Goal: Navigation & Orientation: Find specific page/section

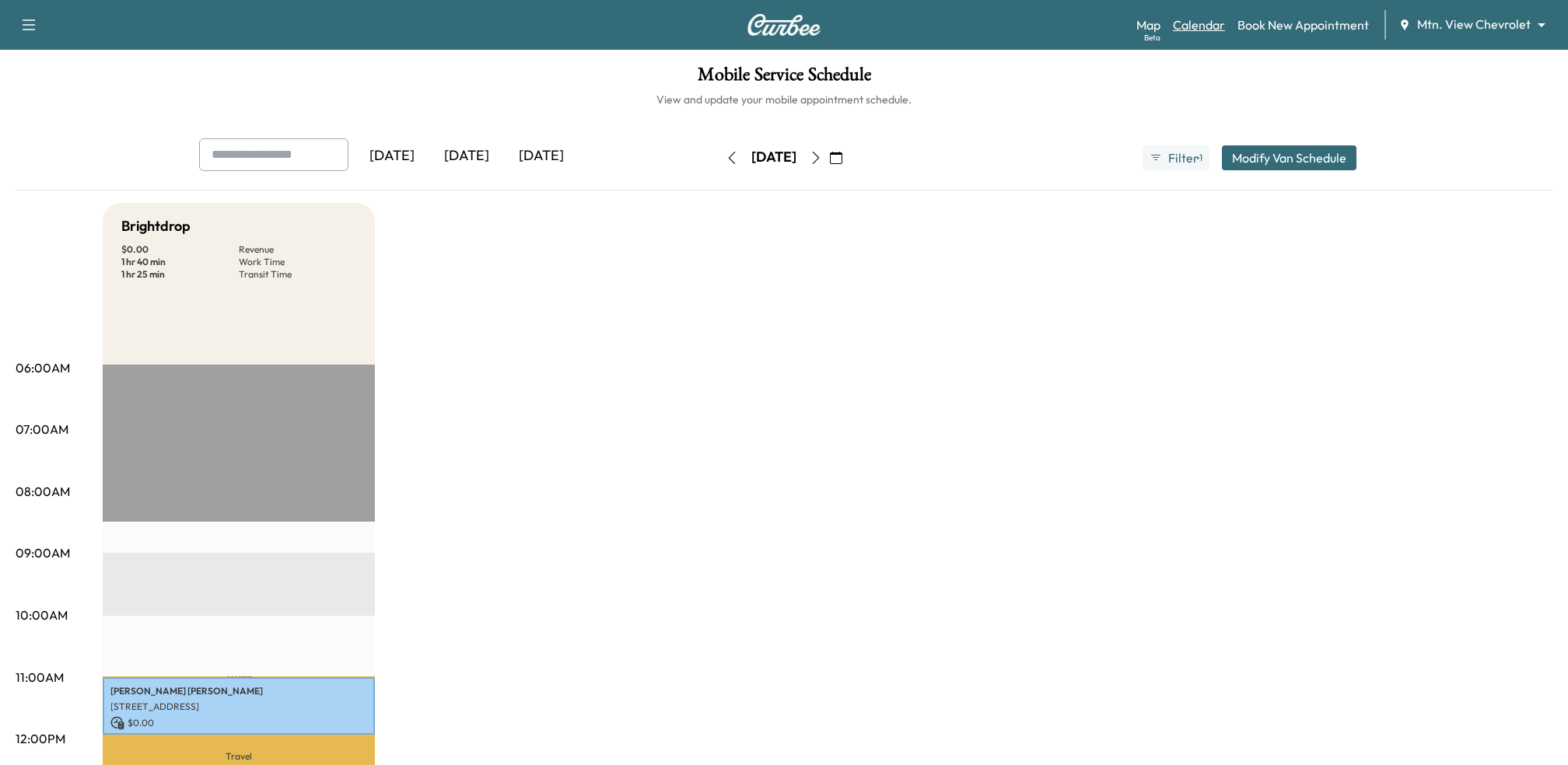
click at [1194, 25] on link "Calendar" at bounding box center [1199, 24] width 52 height 19
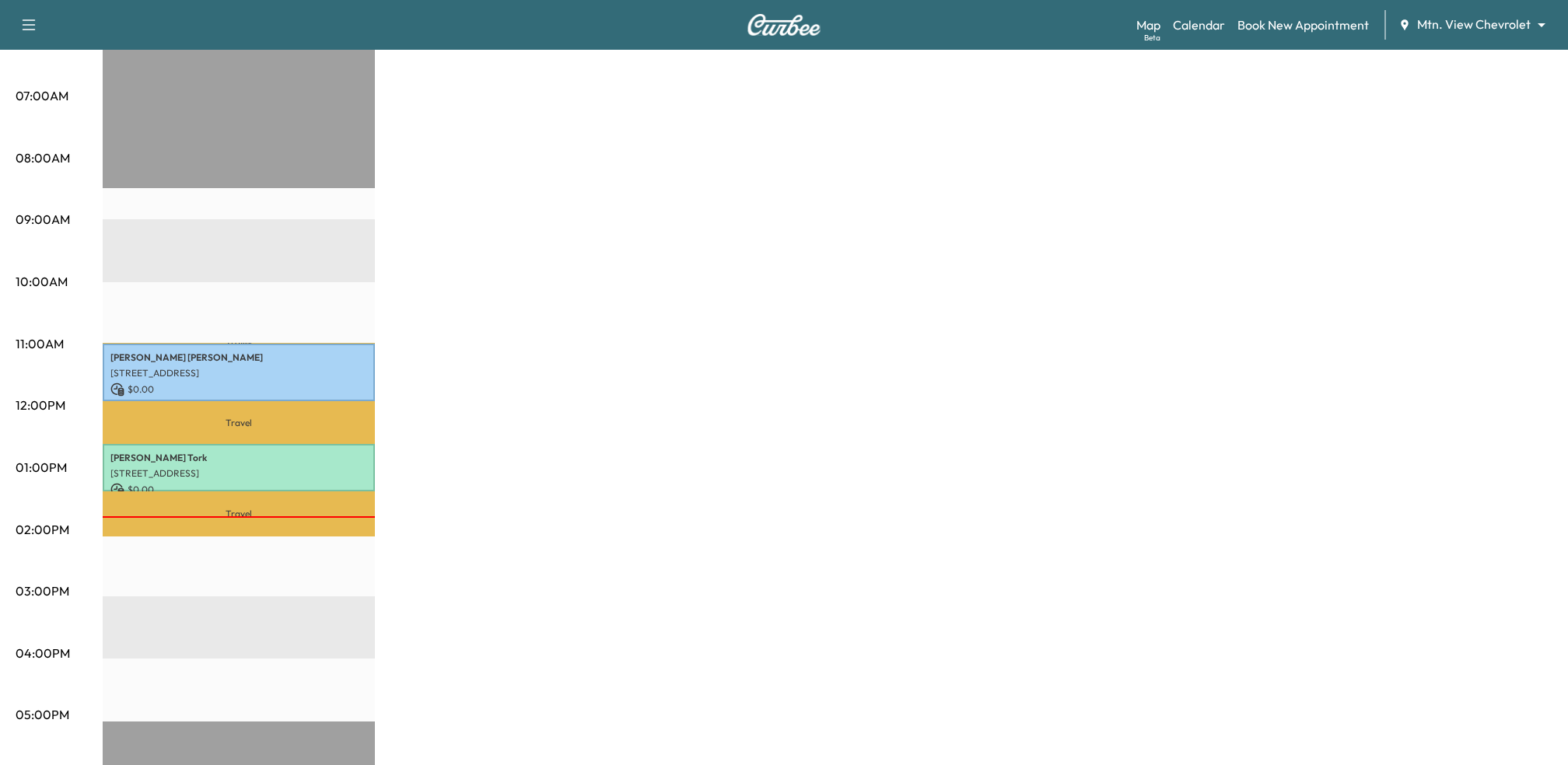
scroll to position [346, 0]
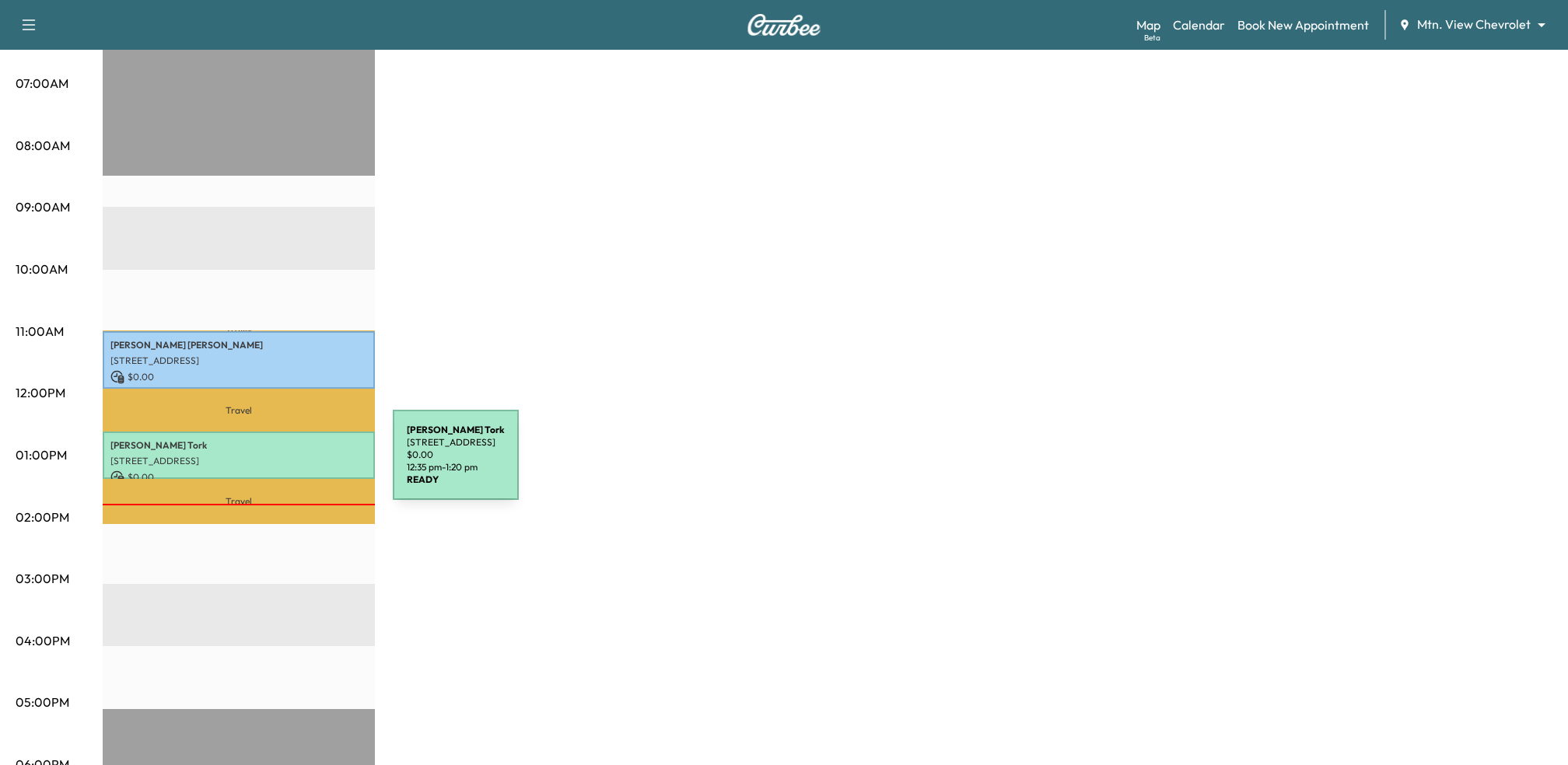
click at [276, 464] on p "[STREET_ADDRESS]" at bounding box center [238, 461] width 257 height 12
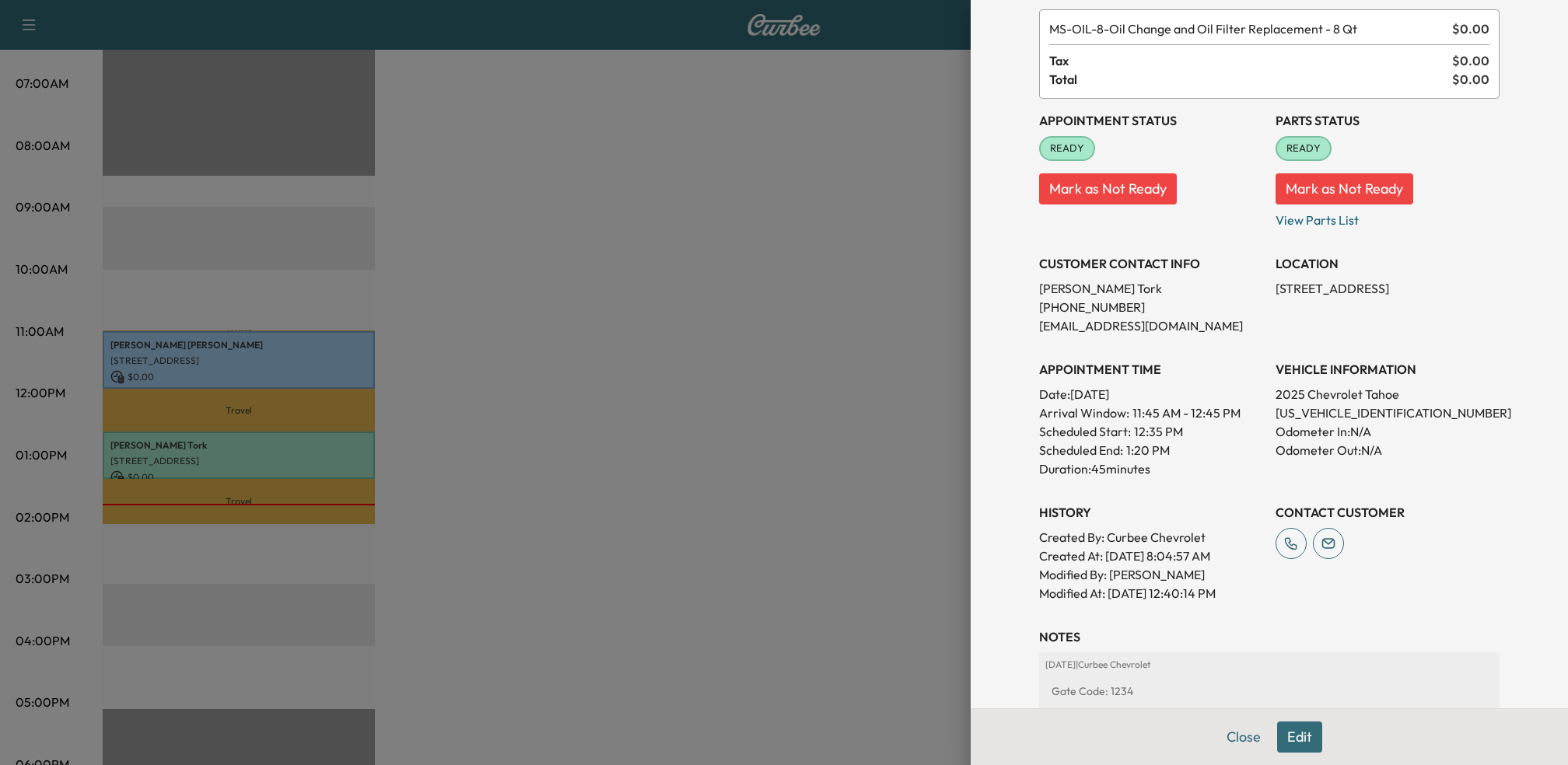
scroll to position [89, 0]
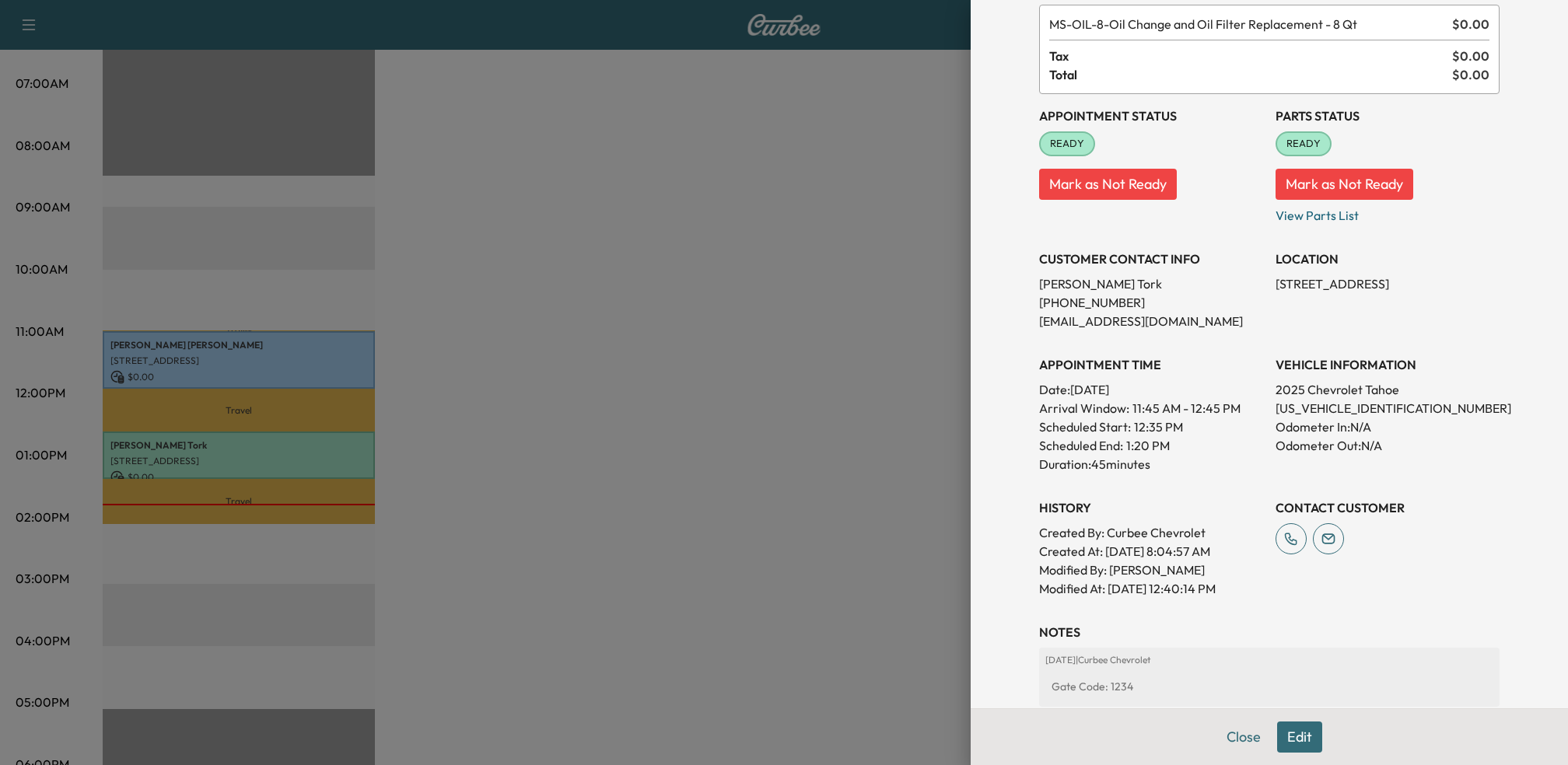
drag, startPoint x: 1089, startPoint y: 542, endPoint x: 1256, endPoint y: 593, distance: 174.6
click at [1256, 593] on div "Created By : Curbee Chevrolet Created At : [DATE] 8:04:57 AM Modified By : [PER…" at bounding box center [1151, 561] width 224 height 75
click at [1256, 593] on p "Modified At : [DATE] 12:40:14 PM" at bounding box center [1151, 588] width 224 height 19
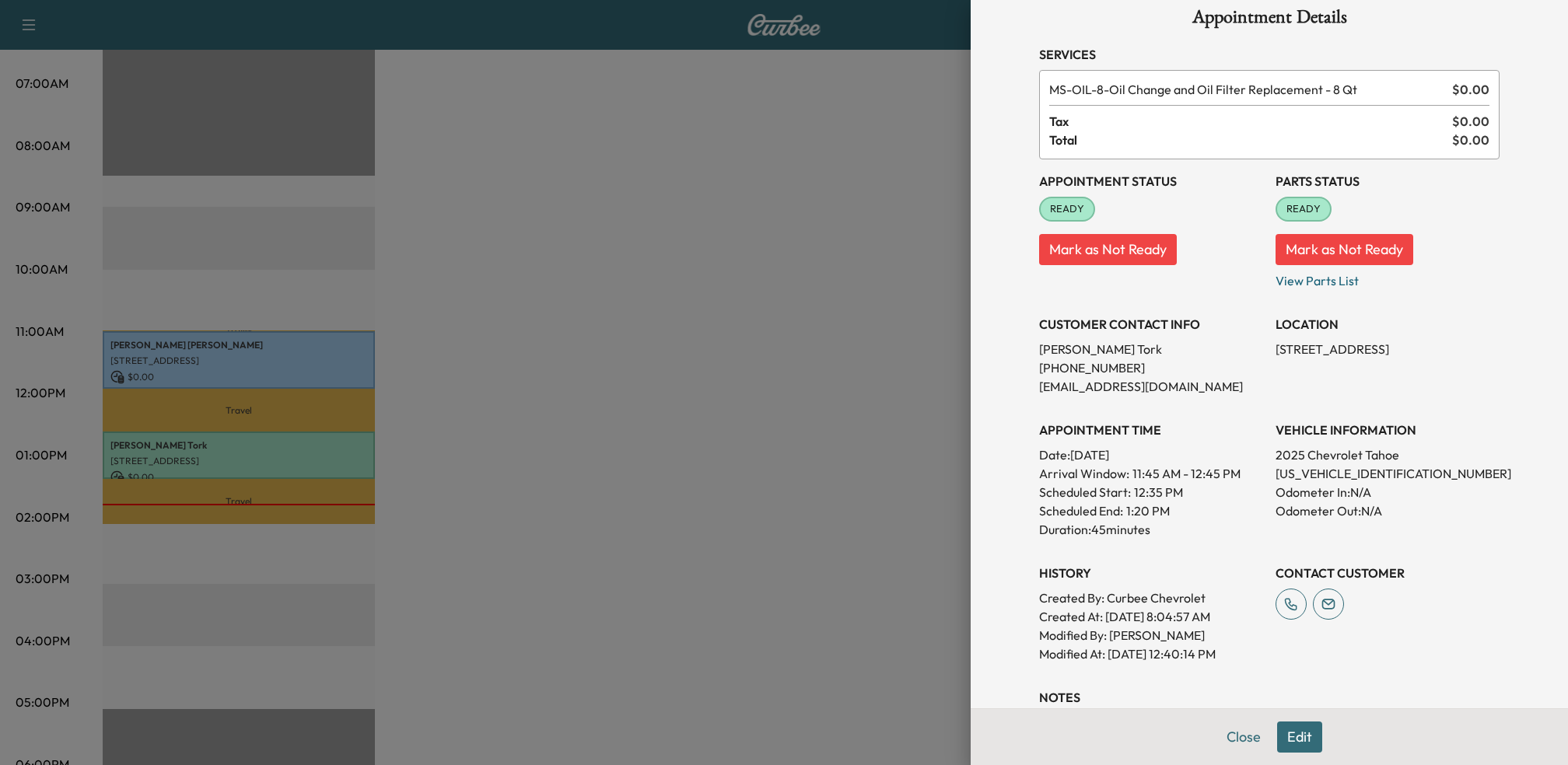
scroll to position [0, 0]
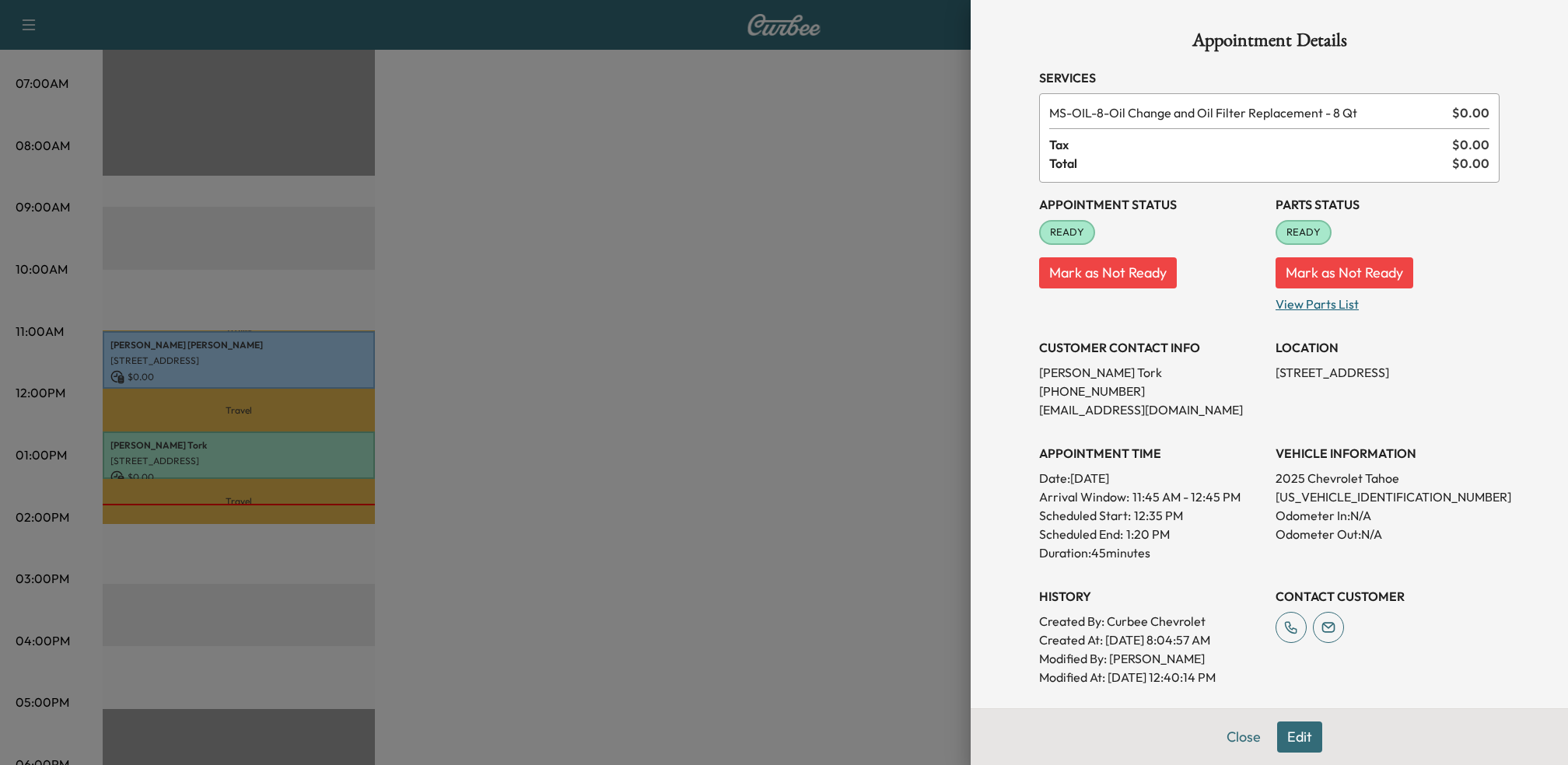
click at [1296, 307] on p "View Parts List" at bounding box center [1388, 301] width 224 height 25
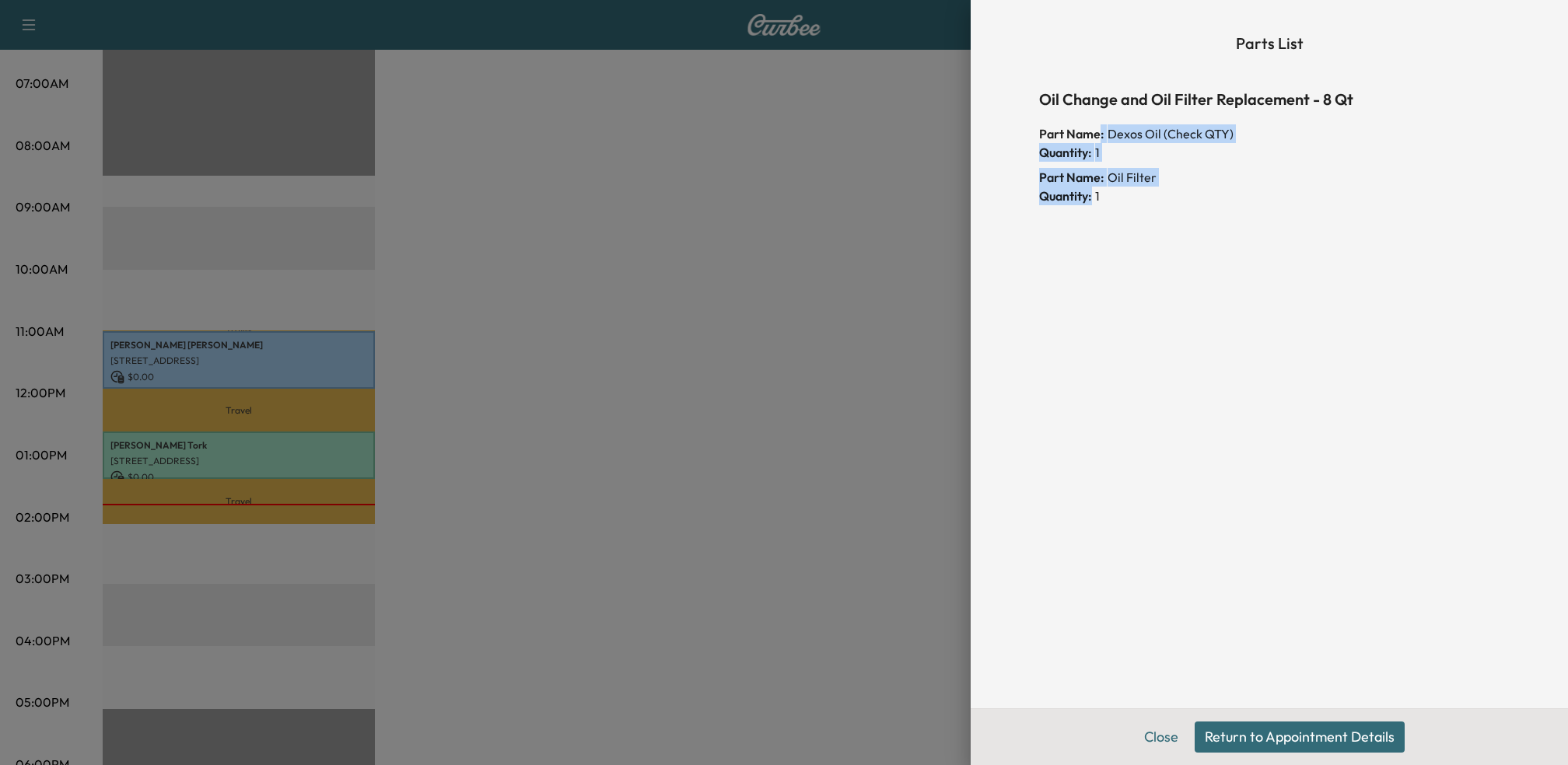
drag, startPoint x: 1101, startPoint y: 133, endPoint x: 1252, endPoint y: 201, distance: 165.6
click at [1252, 201] on div "Oil Change and Oil Filter Replacement - 8 Qt Part Name: Dexos Oil (Check QTY) Q…" at bounding box center [1269, 149] width 460 height 125
click at [1252, 201] on div "Quantity: 1" at bounding box center [1269, 196] width 460 height 19
click at [1228, 736] on button "Return to Appointment Details" at bounding box center [1299, 737] width 210 height 31
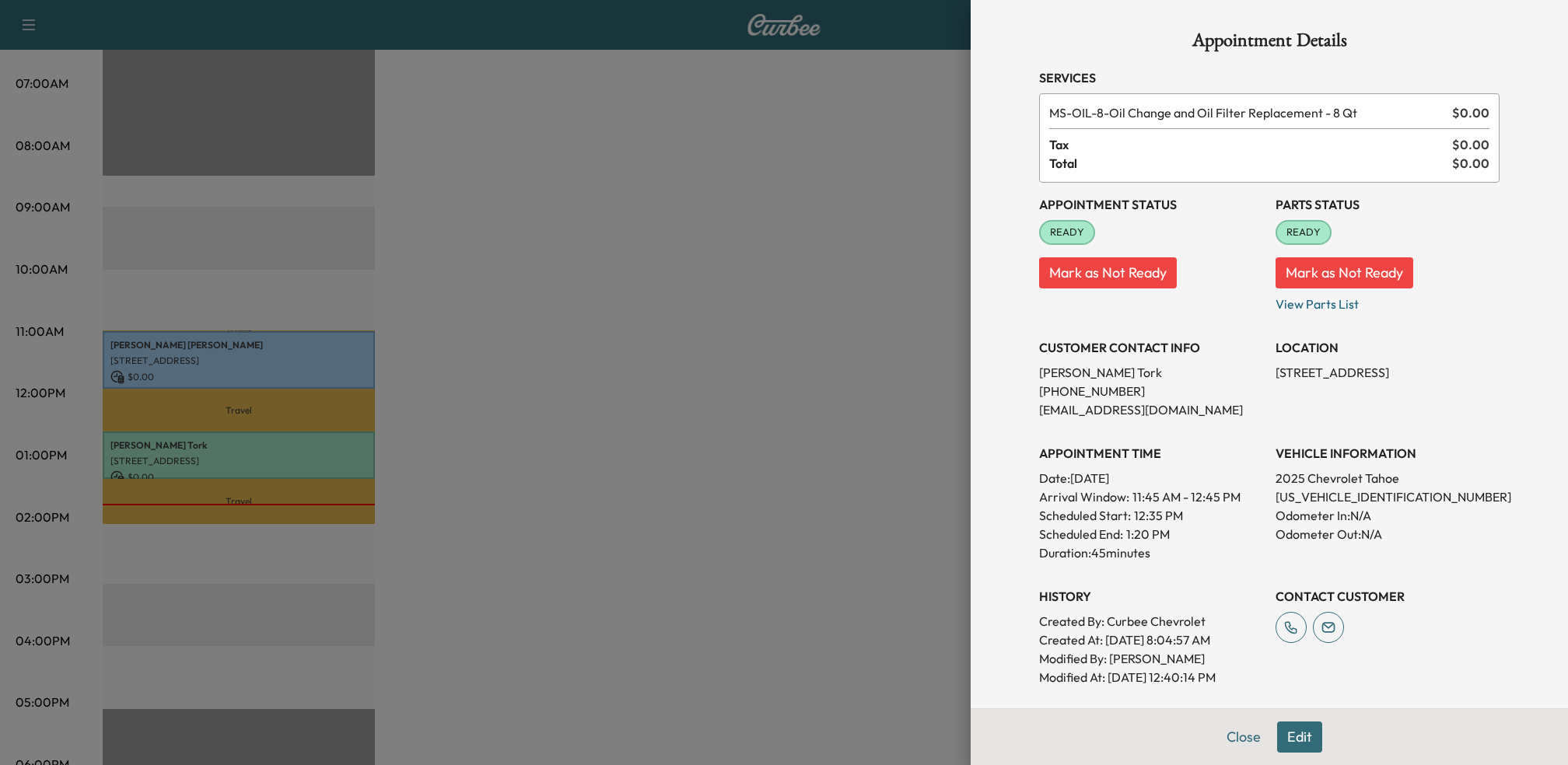
scroll to position [192, 0]
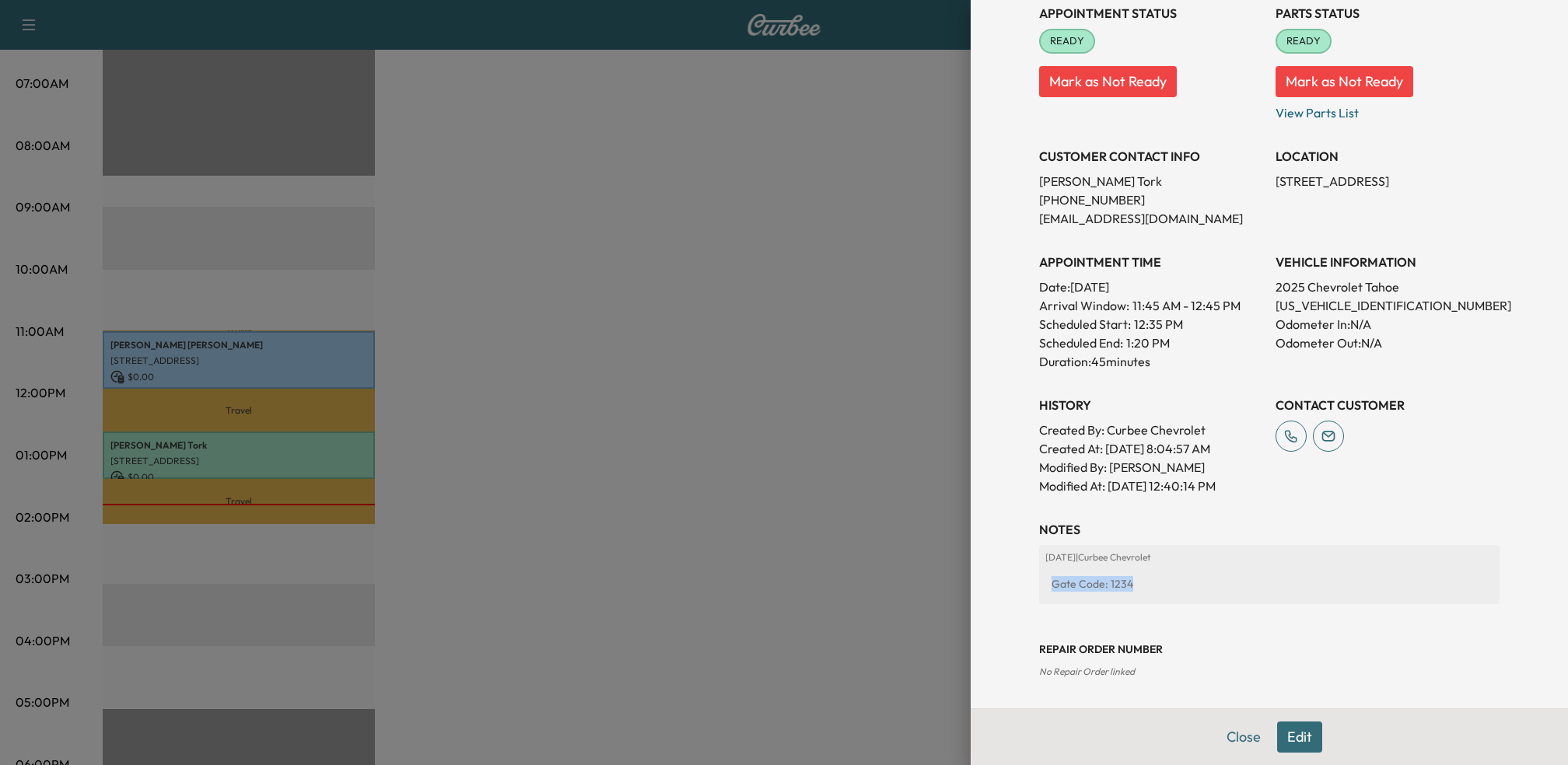
drag, startPoint x: 1054, startPoint y: 588, endPoint x: 1185, endPoint y: 589, distance: 131.0
click at [1185, 588] on div "Gate Code: 1234" at bounding box center [1269, 584] width 448 height 28
click at [1185, 589] on div "Gate Code: 1234" at bounding box center [1269, 584] width 448 height 28
drag, startPoint x: 1096, startPoint y: 555, endPoint x: 1203, endPoint y: 555, distance: 107.0
click at [1203, 555] on p "[DATE] | Curbee Chevrolet" at bounding box center [1269, 557] width 448 height 12
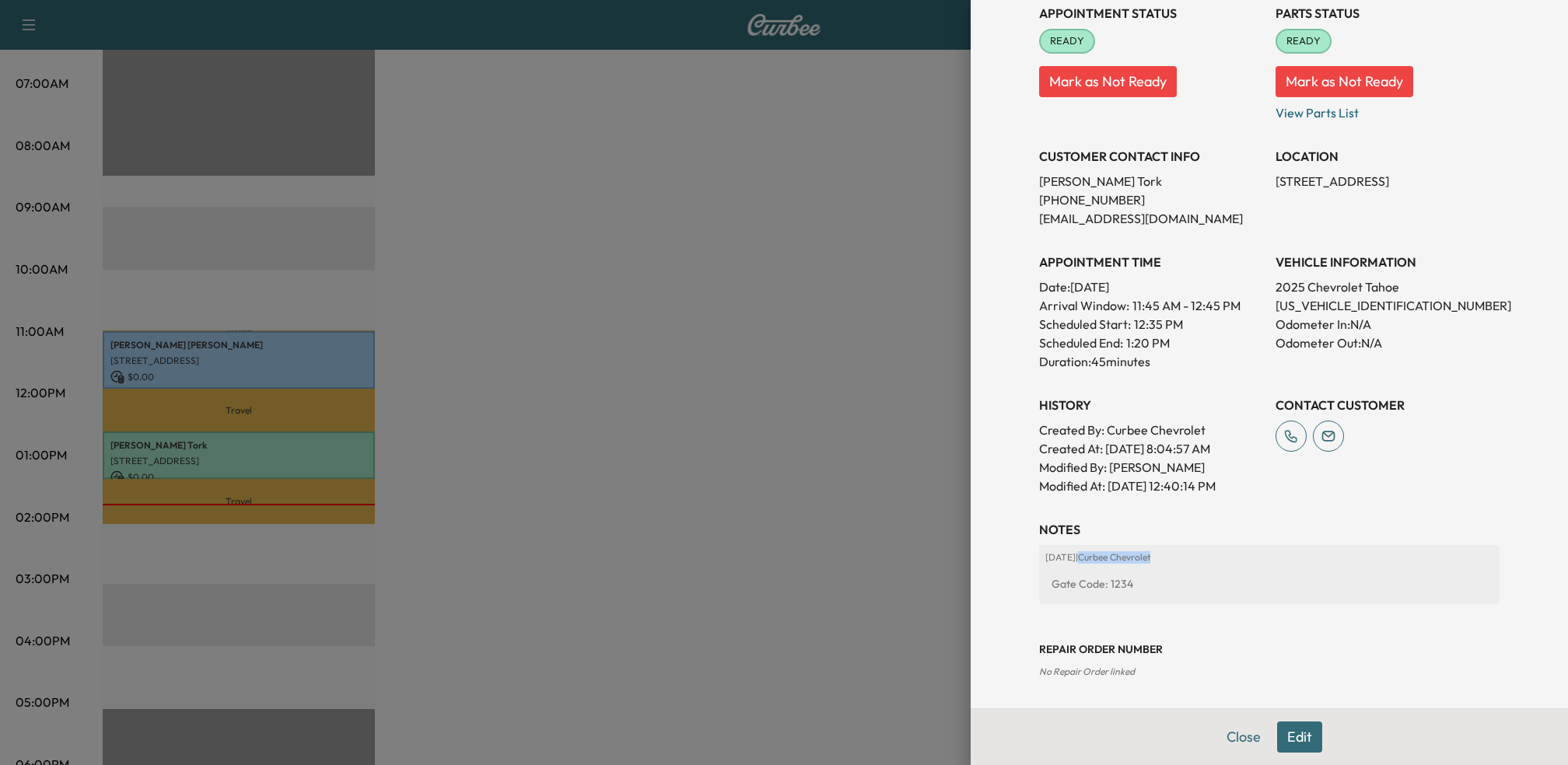
click at [1203, 555] on p "[DATE] | Curbee Chevrolet" at bounding box center [1269, 557] width 448 height 12
drag, startPoint x: 1062, startPoint y: 671, endPoint x: 1167, endPoint y: 672, distance: 105.0
click at [1167, 672] on div "Repair Order number No Repair Order linked" at bounding box center [1269, 648] width 460 height 62
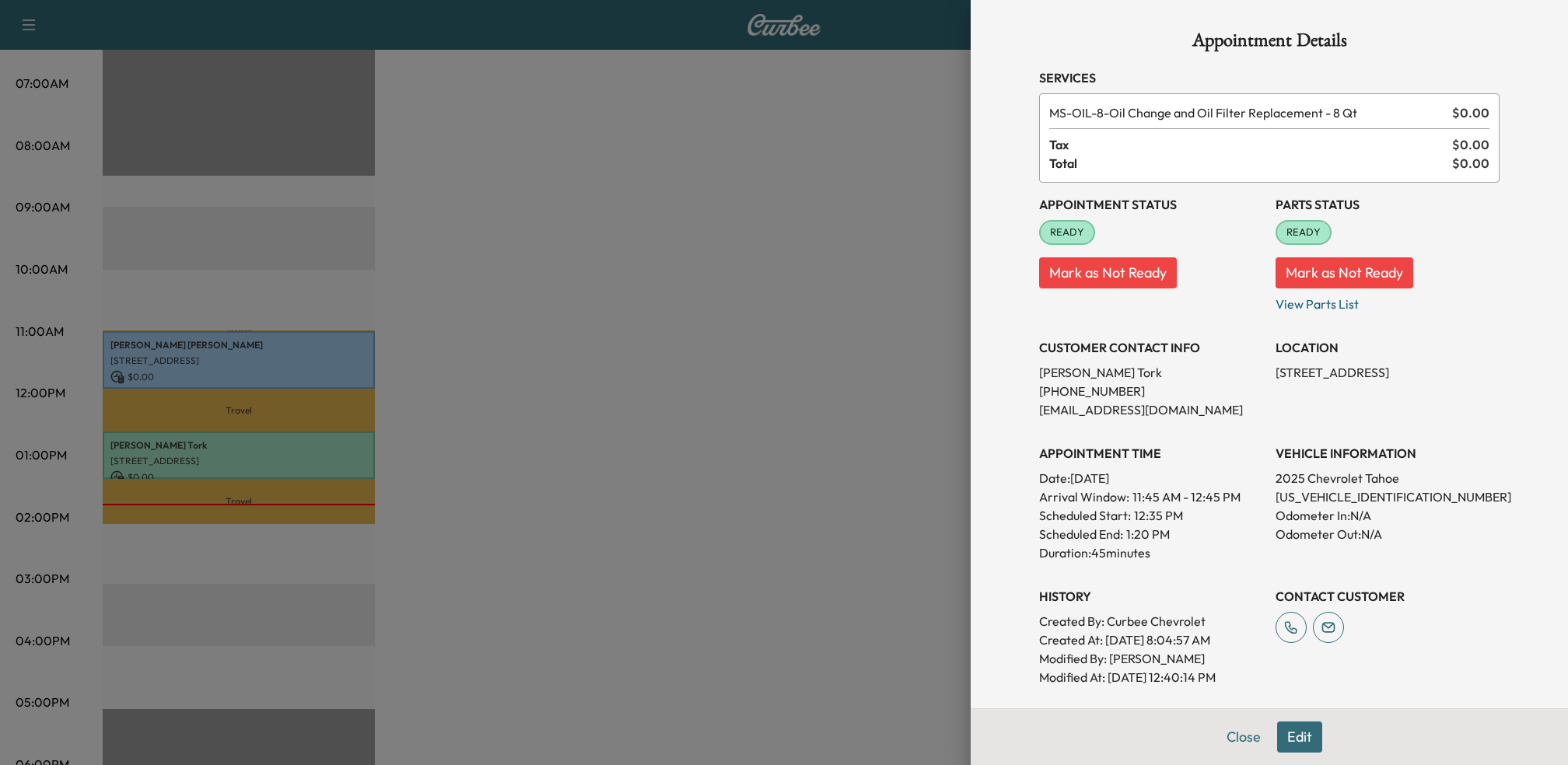
click at [873, 343] on div at bounding box center [784, 382] width 1568 height 765
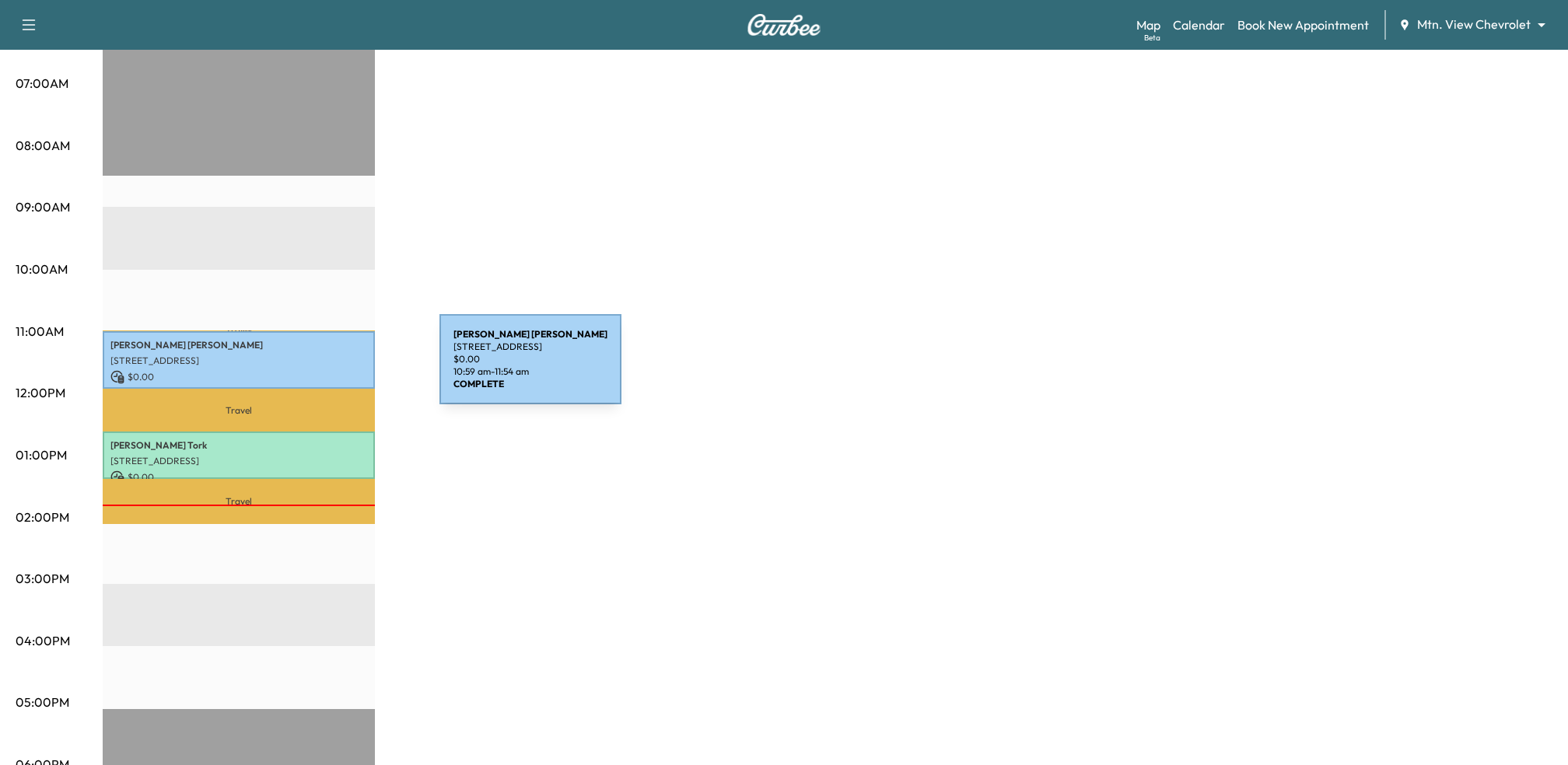
click at [323, 370] on p "$ 0.00" at bounding box center [238, 377] width 257 height 14
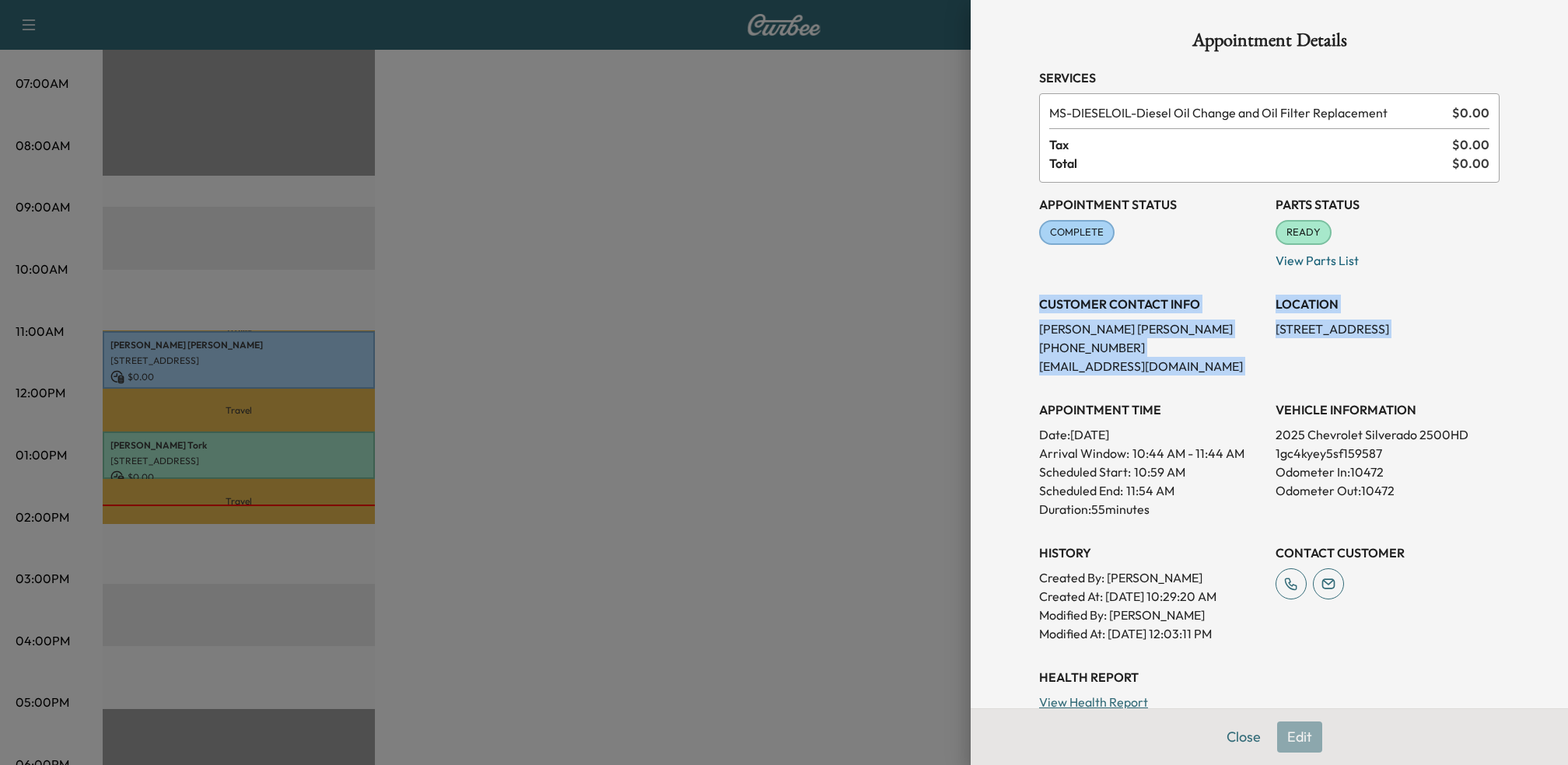
drag, startPoint x: 1039, startPoint y: 303, endPoint x: 1187, endPoint y: 385, distance: 169.2
click at [1187, 385] on div "Appointment Status COMPLETE Mark as Not Ready Parts Status READY Mark as Not Re…" at bounding box center [1269, 413] width 460 height 460
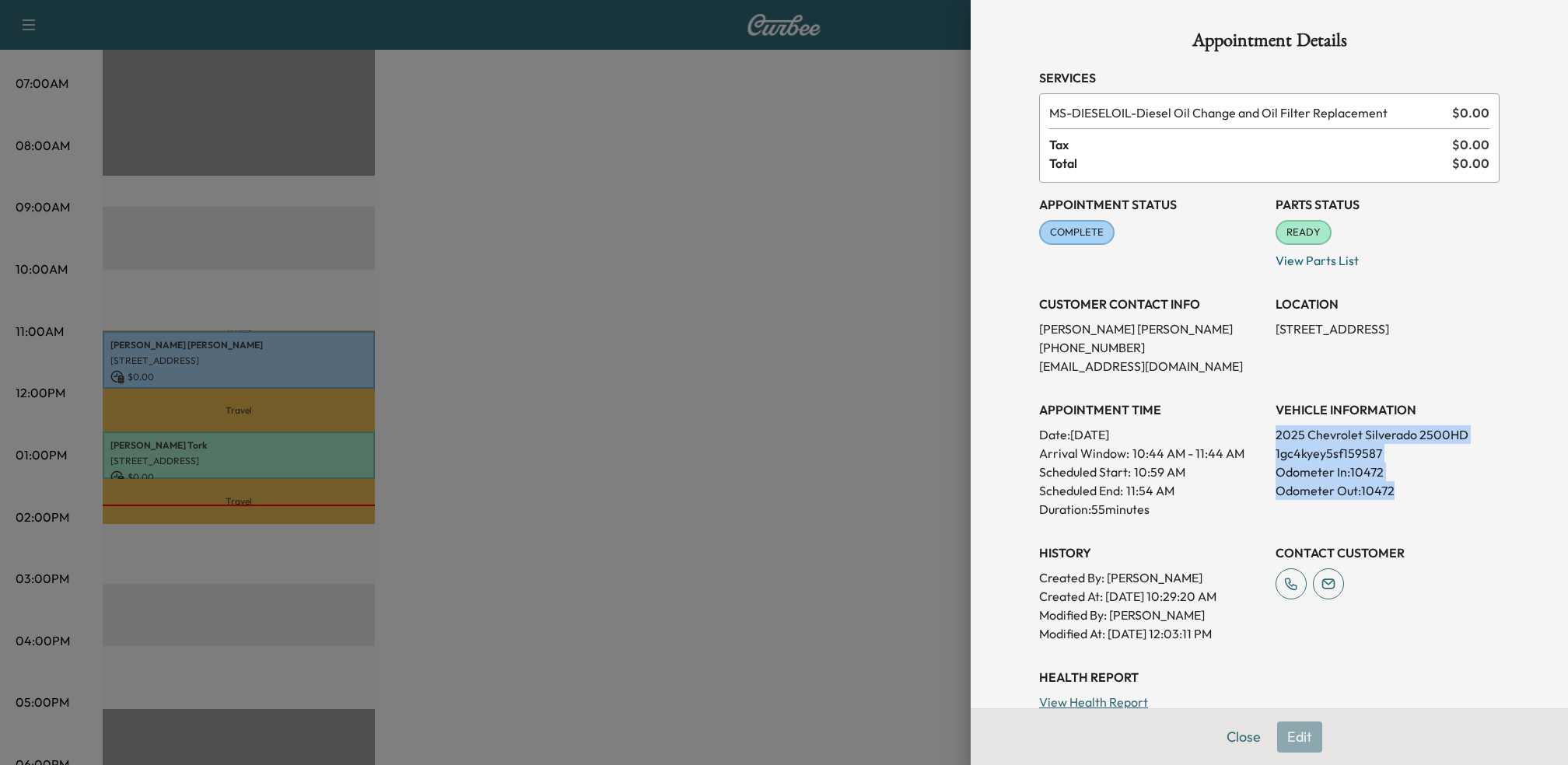
drag, startPoint x: 1278, startPoint y: 435, endPoint x: 1463, endPoint y: 500, distance: 196.1
click at [1463, 500] on div "VEHICLE INFORMATION 2025 Chevrolet Silverado 2500HD 1gc4kyey5sf159587 Odometer …" at bounding box center [1388, 453] width 224 height 130
click at [1361, 528] on div "Appointment Status COMPLETE Mark as Not Ready Parts Status READY Mark as Not Re…" at bounding box center [1269, 413] width 460 height 460
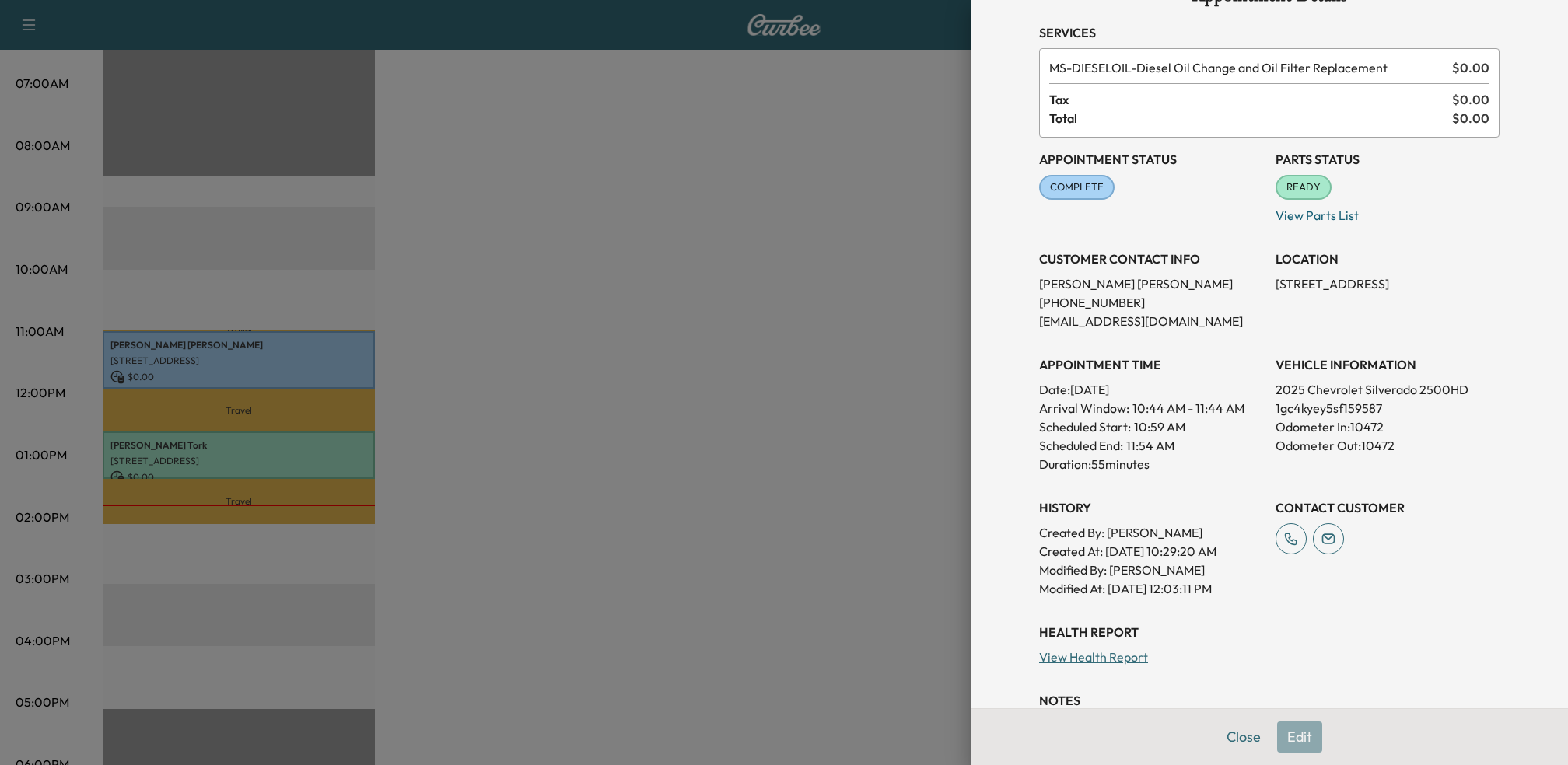
scroll to position [47, 0]
drag, startPoint x: 1068, startPoint y: 462, endPoint x: 1164, endPoint y: 462, distance: 96.0
click at [1164, 462] on p "Duration: 55 minutes" at bounding box center [1151, 462] width 224 height 19
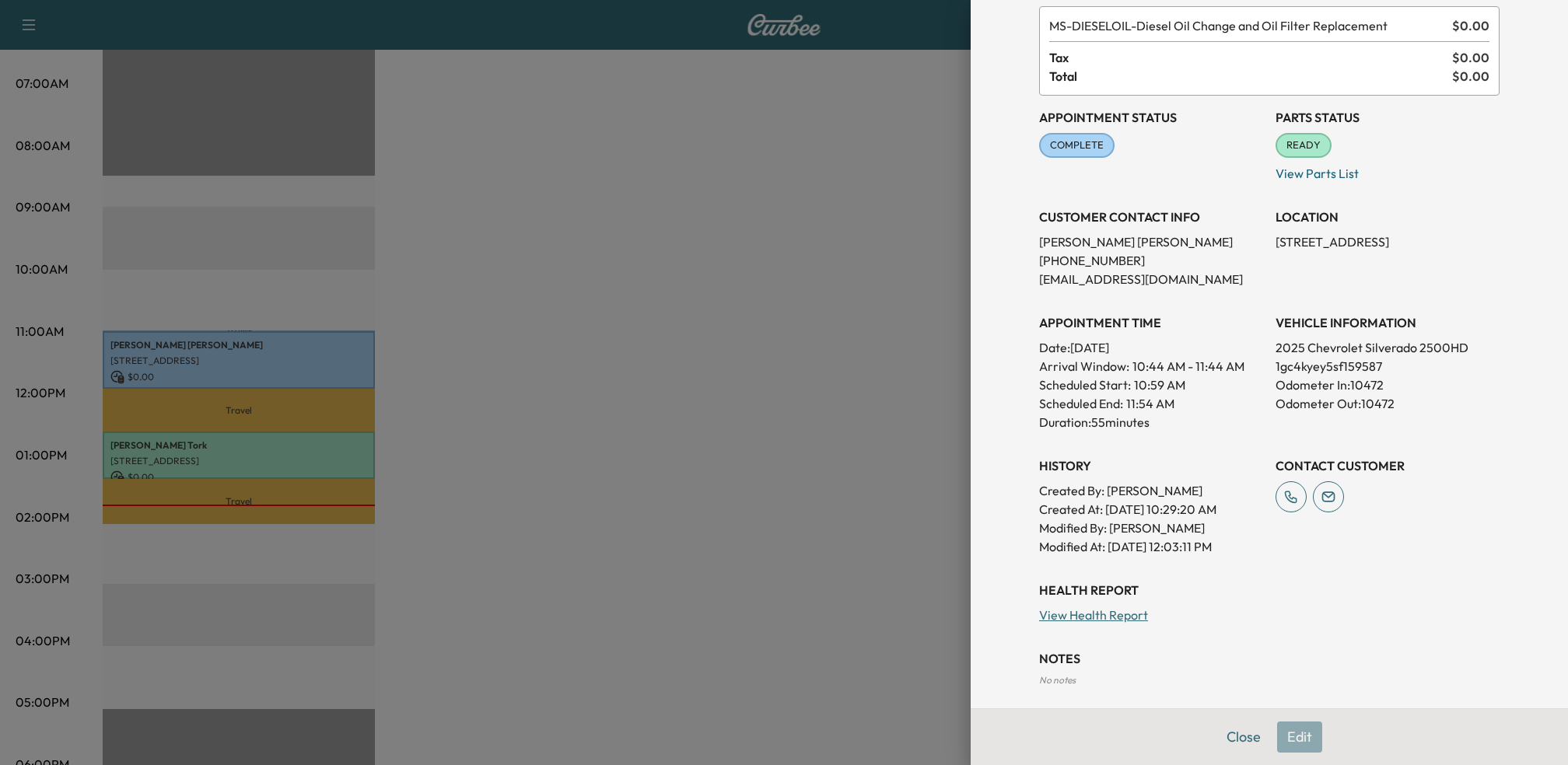
scroll to position [86, 0]
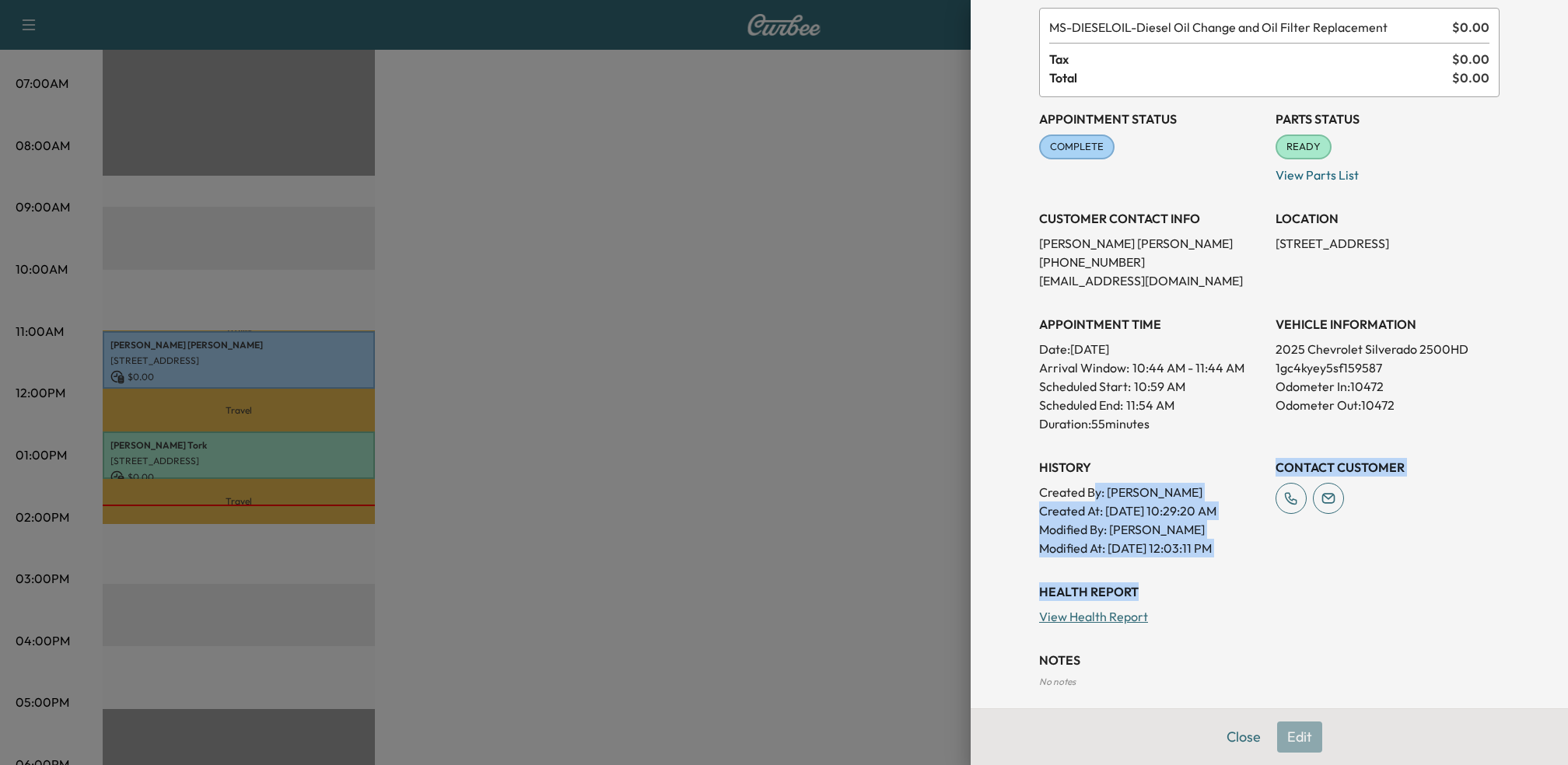
drag, startPoint x: 1095, startPoint y: 489, endPoint x: 1216, endPoint y: 584, distance: 153.8
click at [1216, 584] on div "Appointment Details Services MS-DIESELOIL - Diesel Oil Change and Oil Filter Re…" at bounding box center [1269, 347] width 498 height 867
click at [1216, 584] on h3 "Health Report" at bounding box center [1269, 591] width 460 height 19
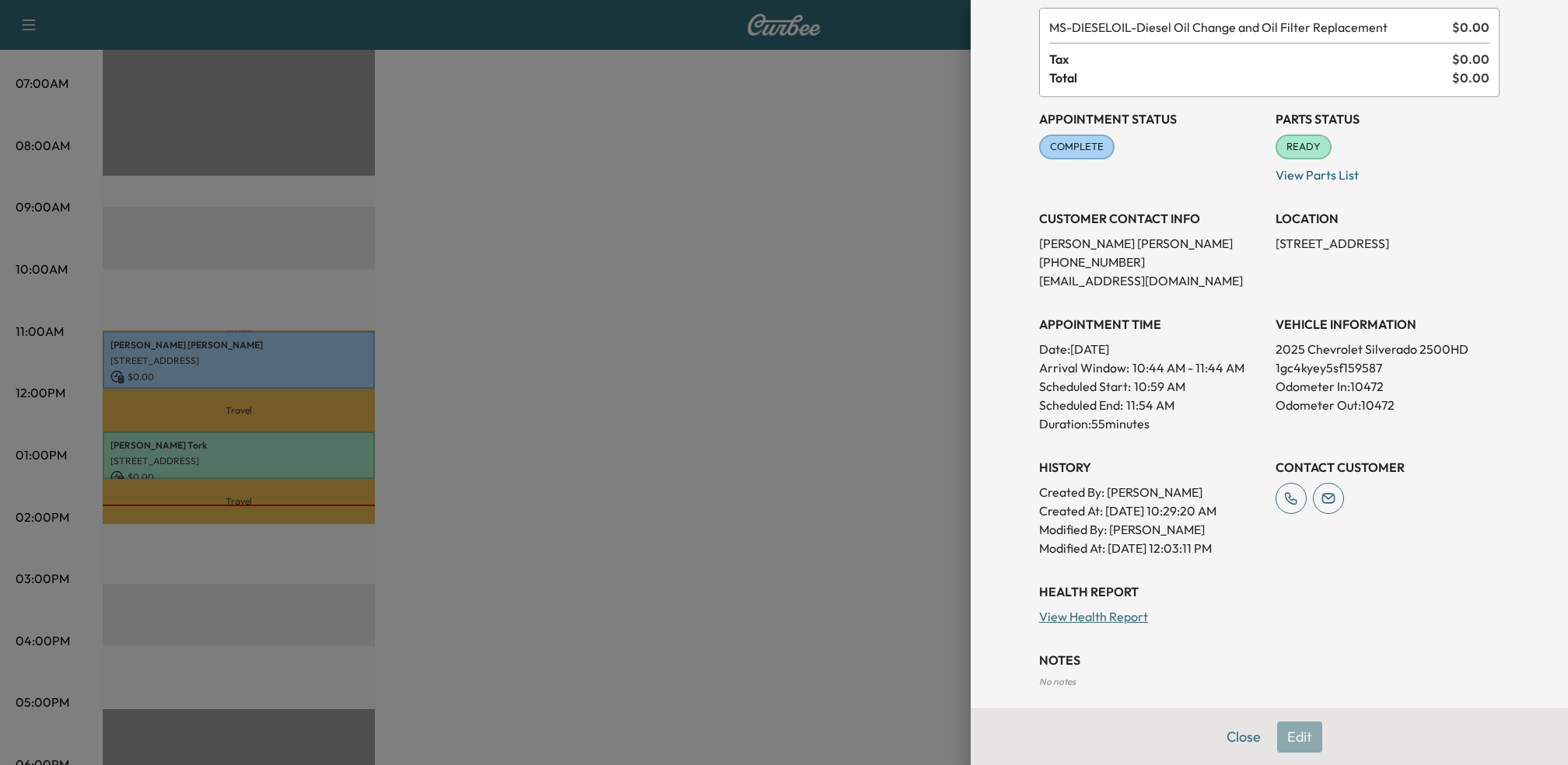
click at [1121, 610] on link "View Health Report" at bounding box center [1093, 617] width 109 height 15
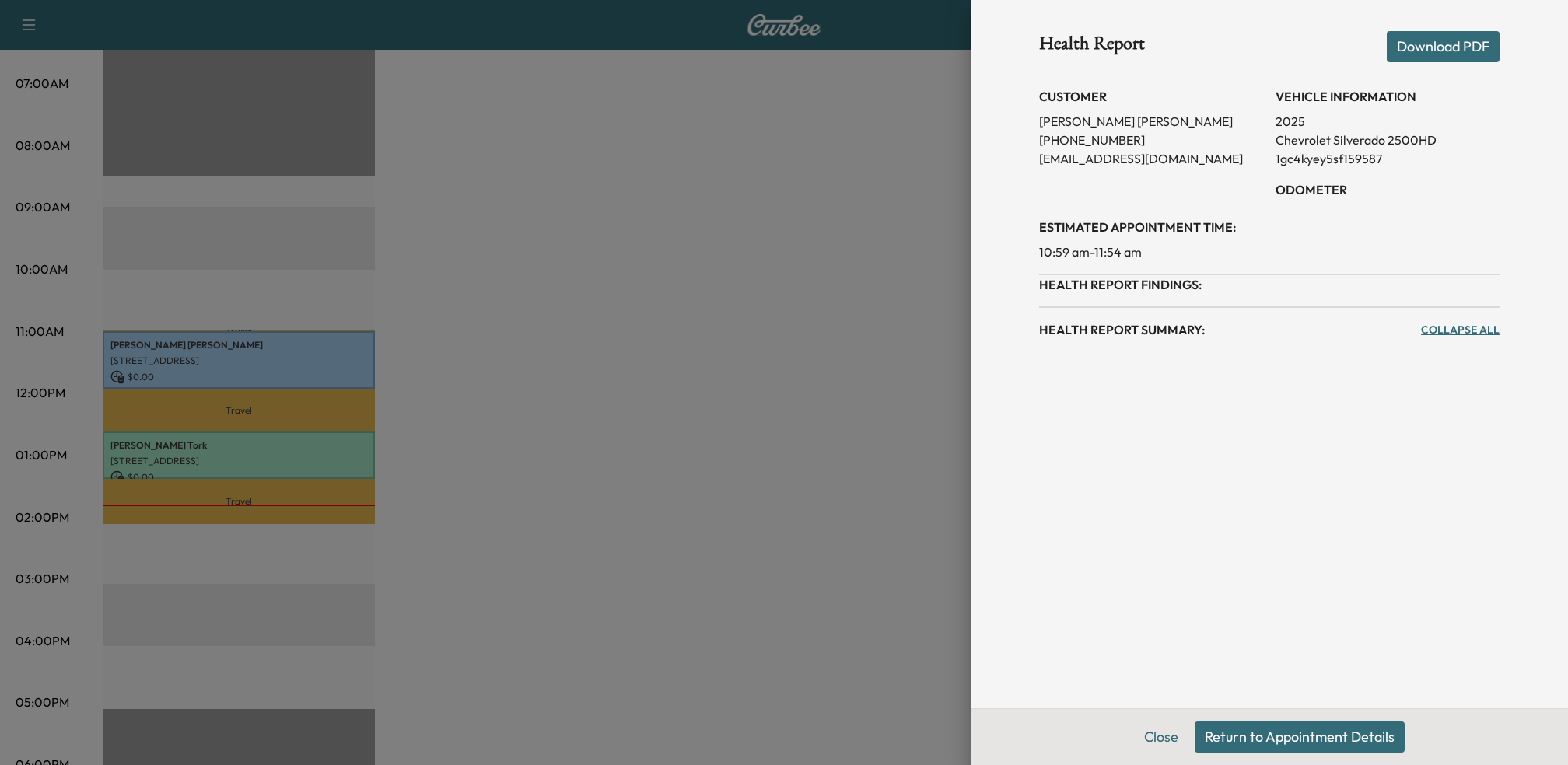
scroll to position [0, 0]
click at [1329, 737] on button "Return to Appointment Details" at bounding box center [1299, 737] width 210 height 31
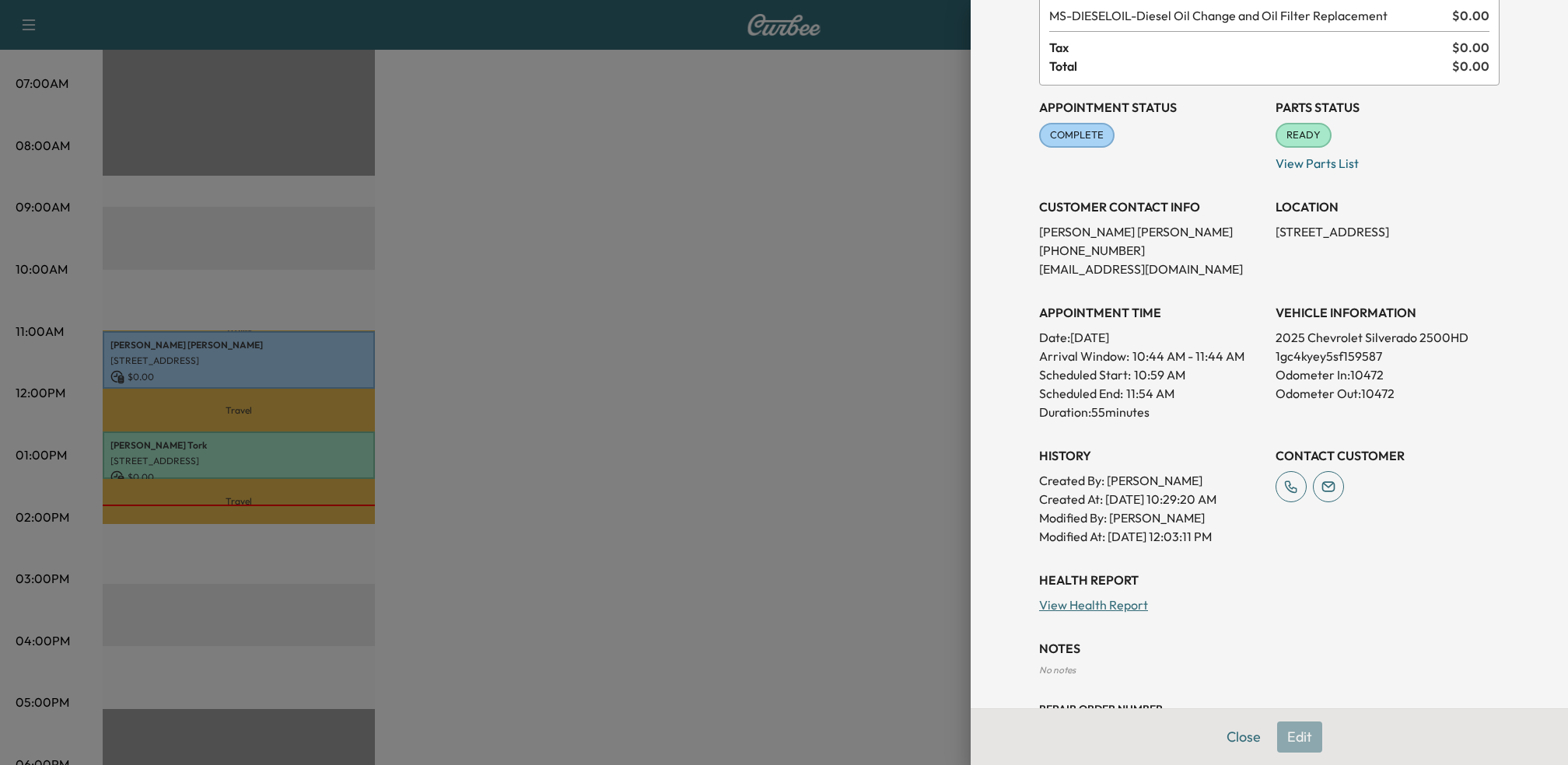
scroll to position [157, 0]
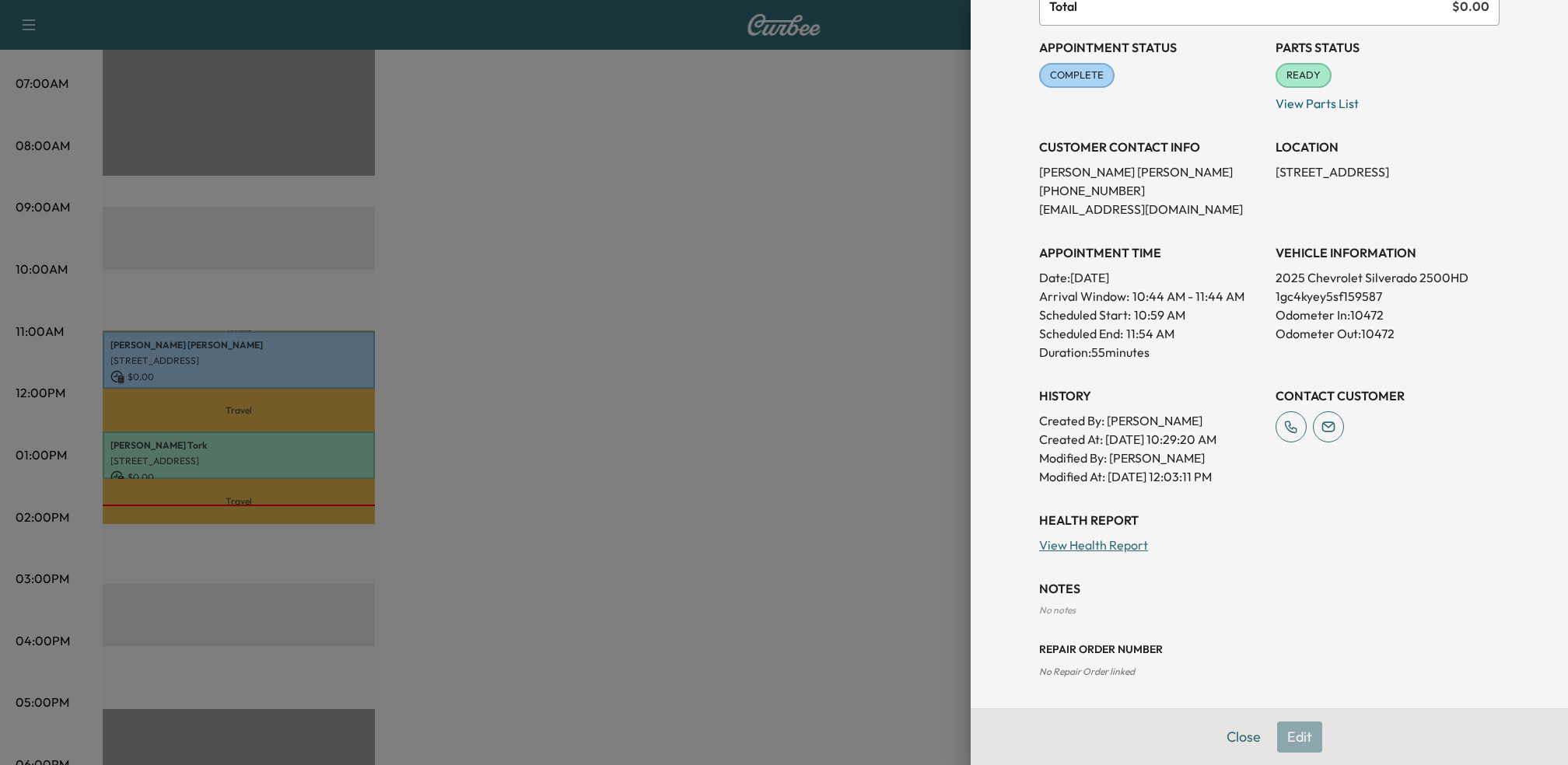
click at [1297, 727] on div "Close Edit" at bounding box center [1269, 737] width 597 height 57
click at [1260, 559] on div "Health Report View Health Report NOTES No notes Repair Order number No Repair O…" at bounding box center [1269, 595] width 460 height 168
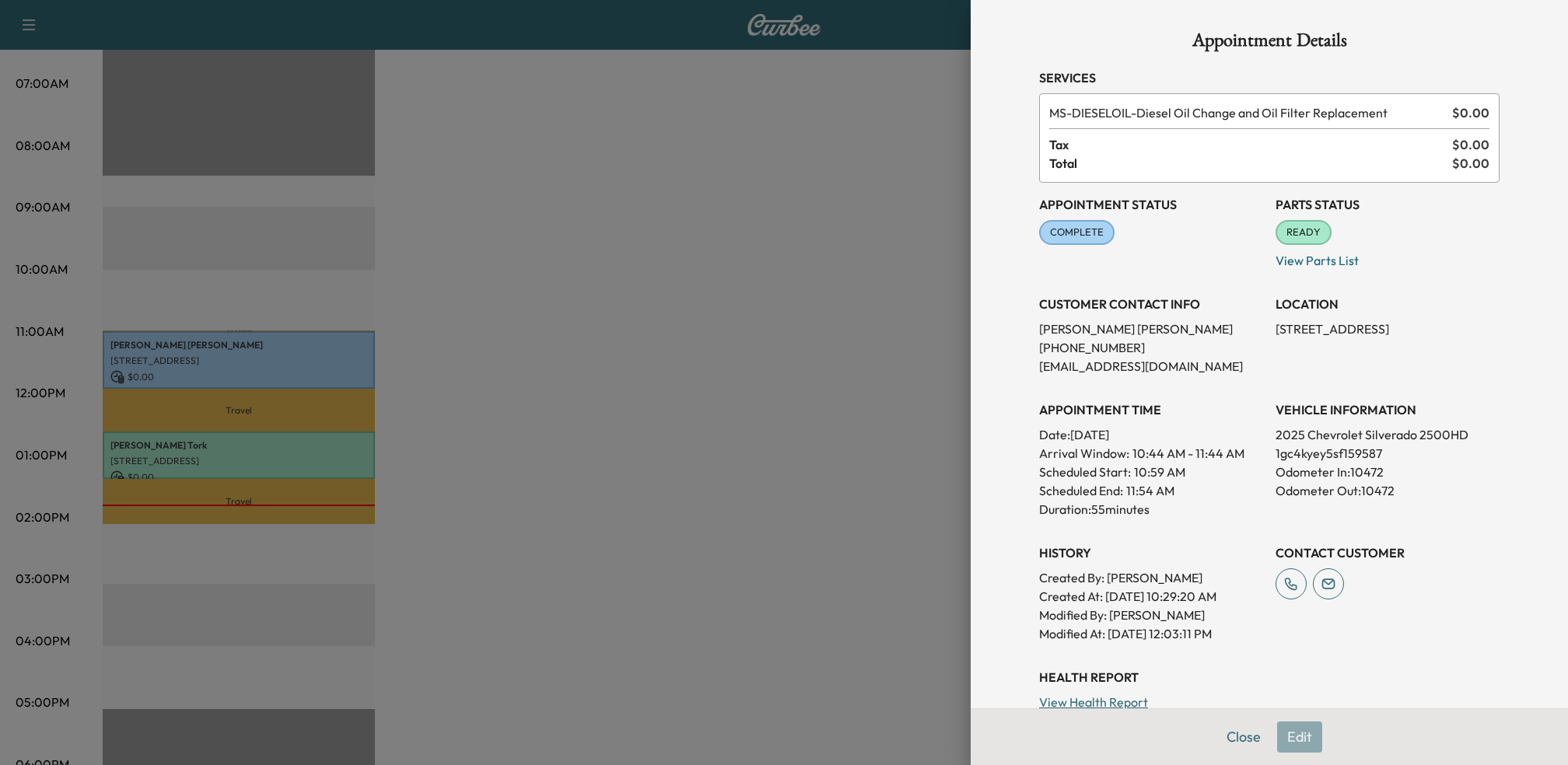
click at [917, 394] on div at bounding box center [784, 382] width 1568 height 765
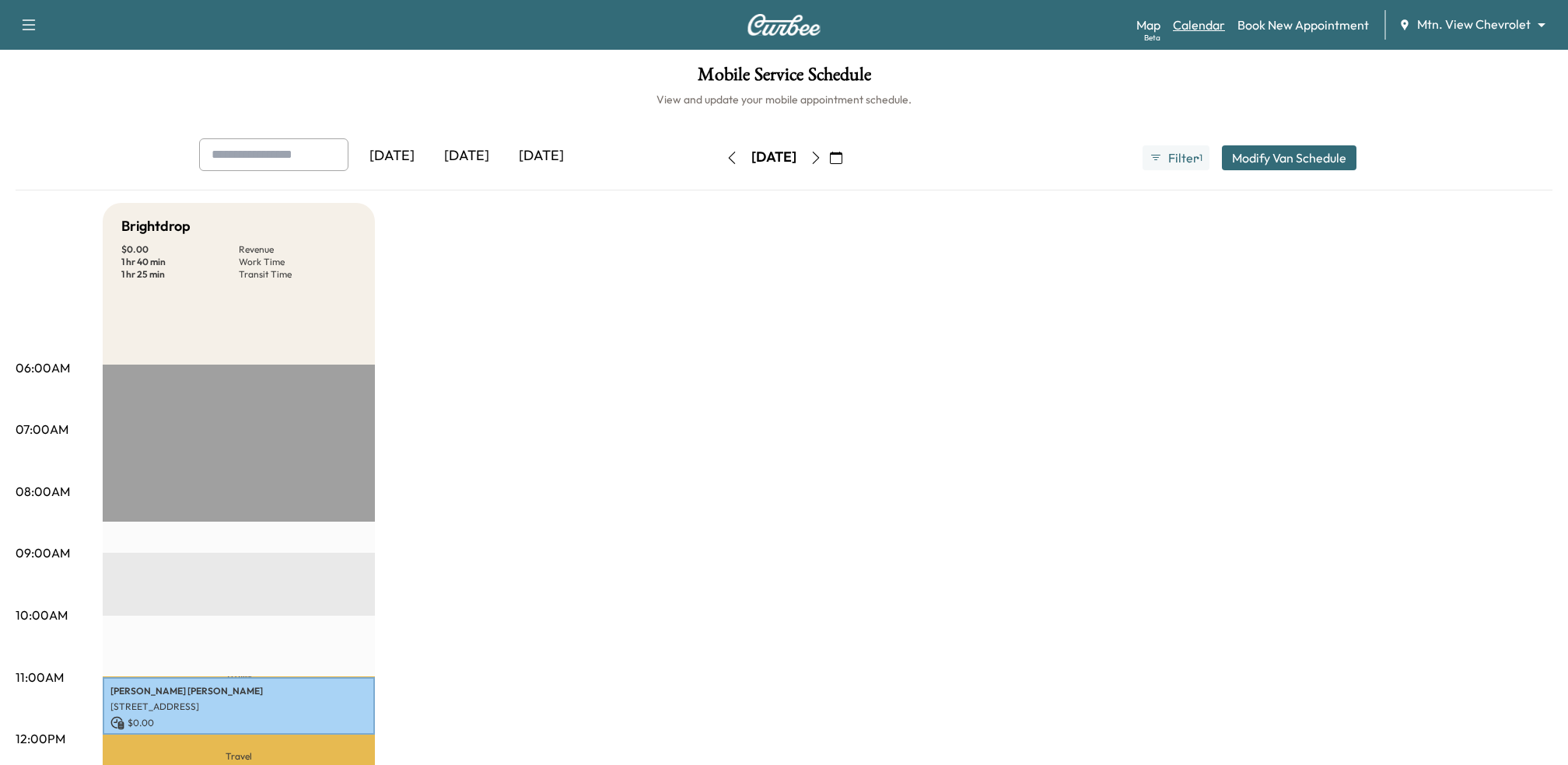
click at [1206, 20] on link "Calendar" at bounding box center [1199, 24] width 52 height 19
click at [559, 153] on div "[DATE]" at bounding box center [542, 157] width 75 height 36
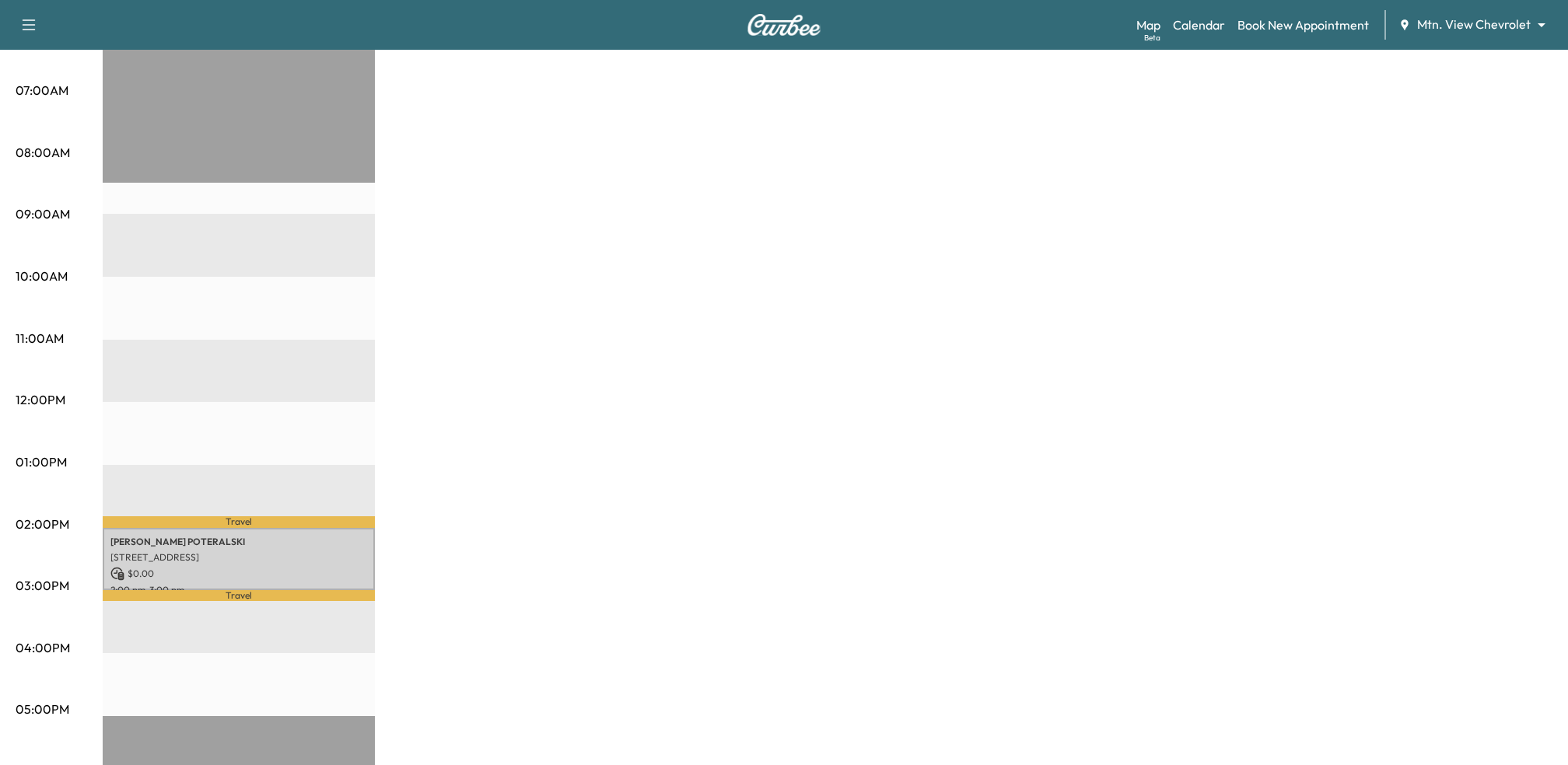
scroll to position [343, 0]
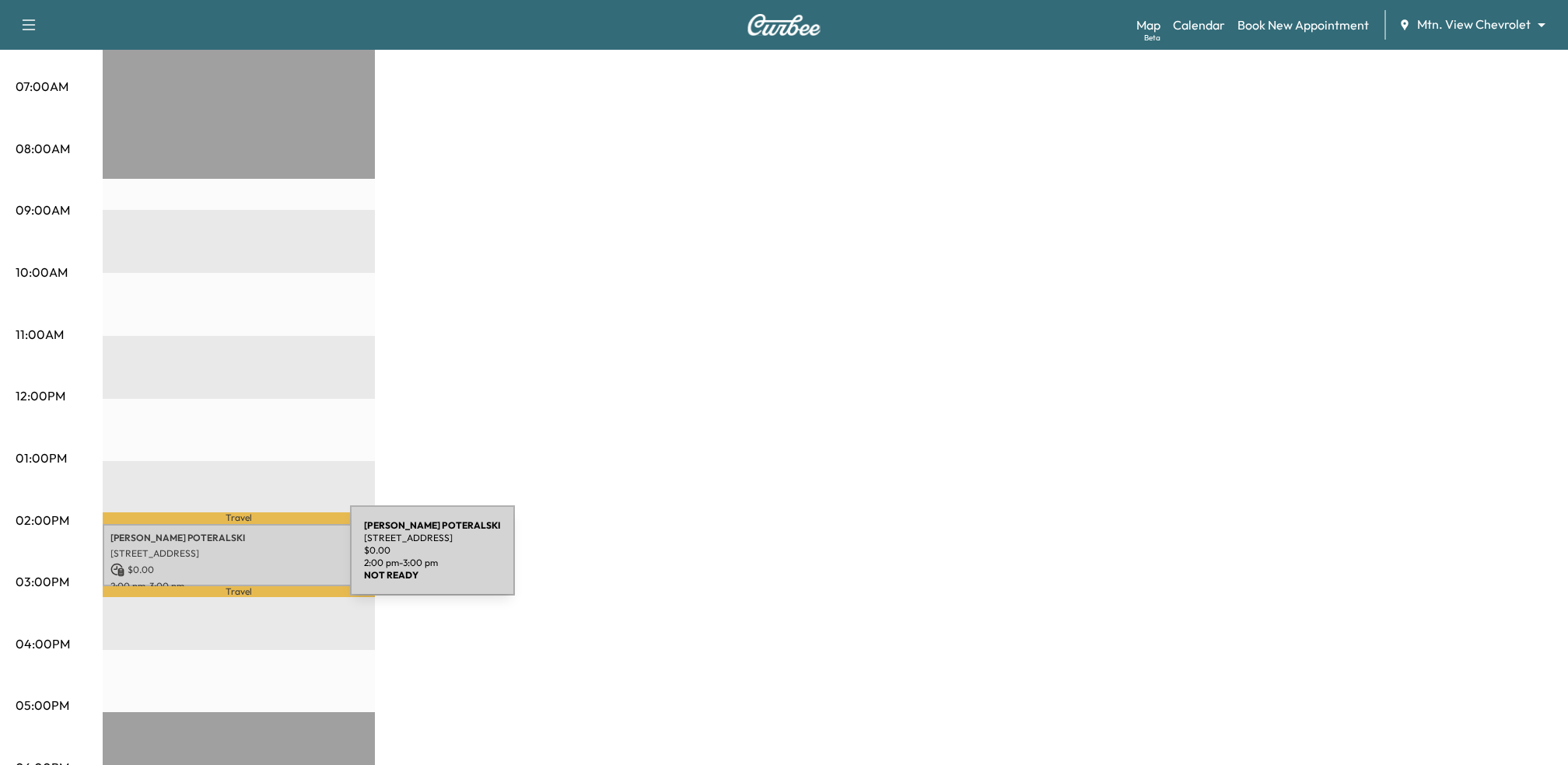
click at [233, 559] on div "[PERSON_NAME] [STREET_ADDRESS] $ 0.00 2:00 pm - 3:00 pm" at bounding box center [239, 555] width 272 height 63
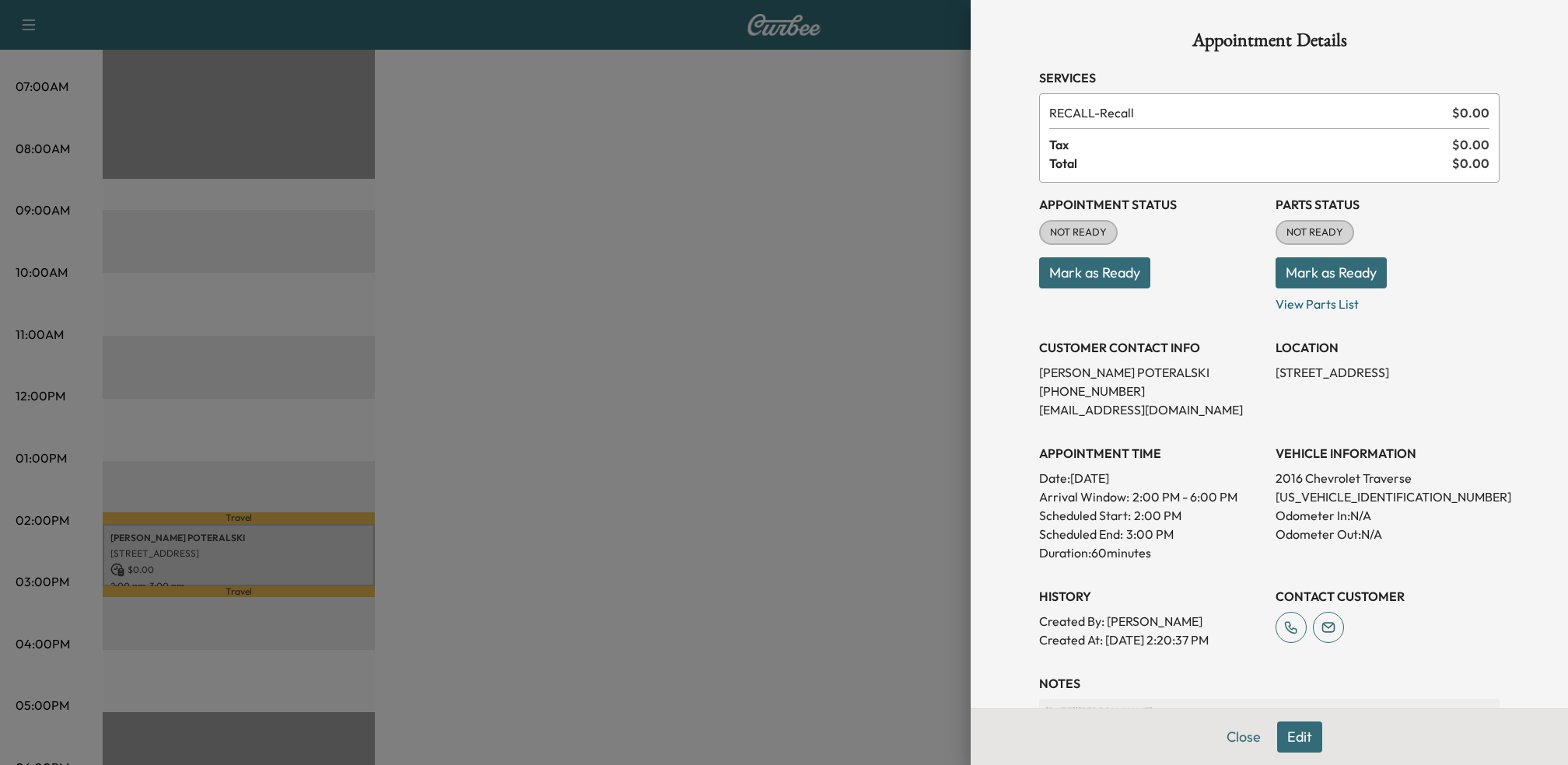
click at [697, 525] on div at bounding box center [784, 382] width 1568 height 765
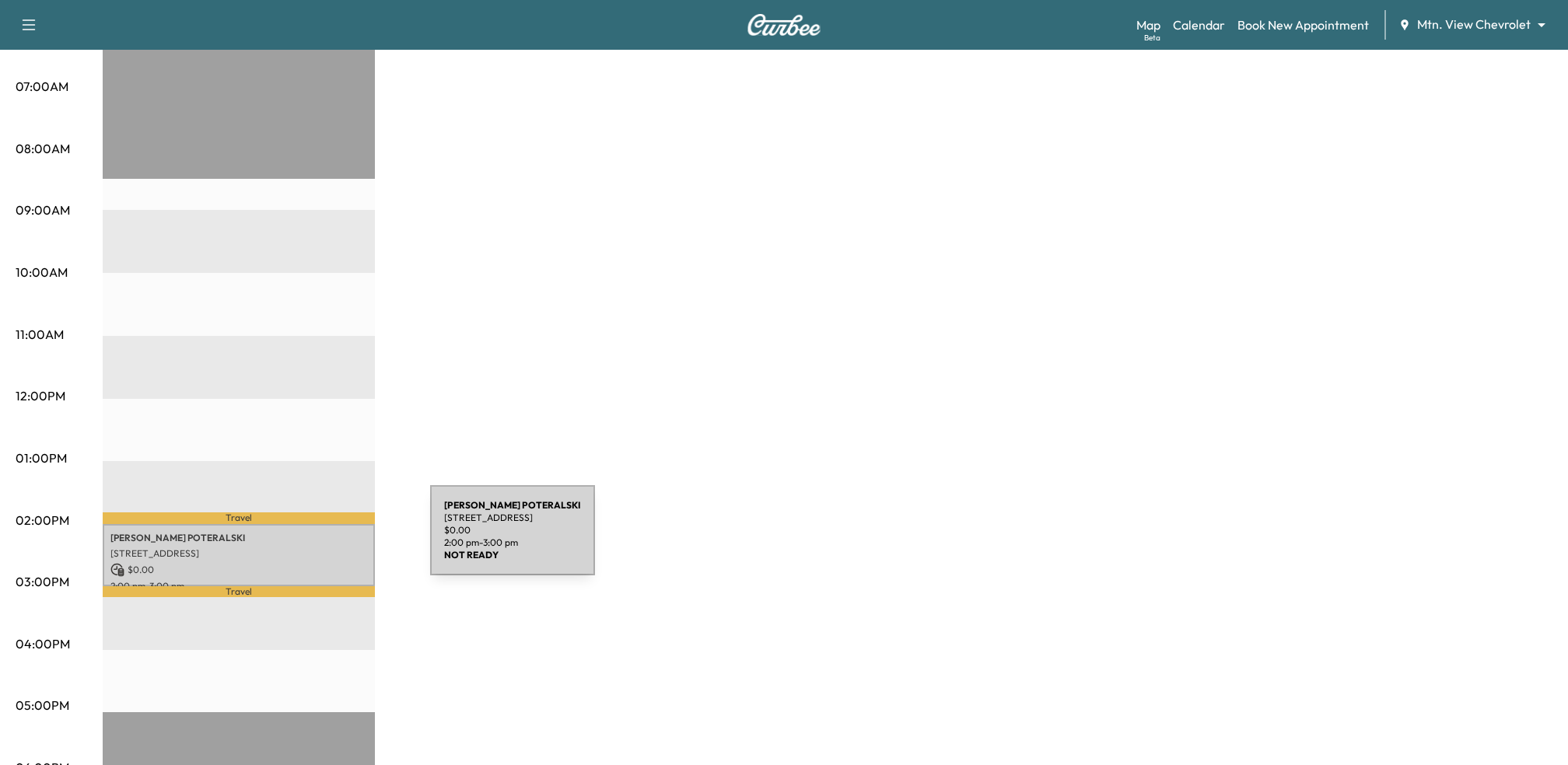
click at [299, 547] on p "[STREET_ADDRESS]" at bounding box center [238, 553] width 257 height 12
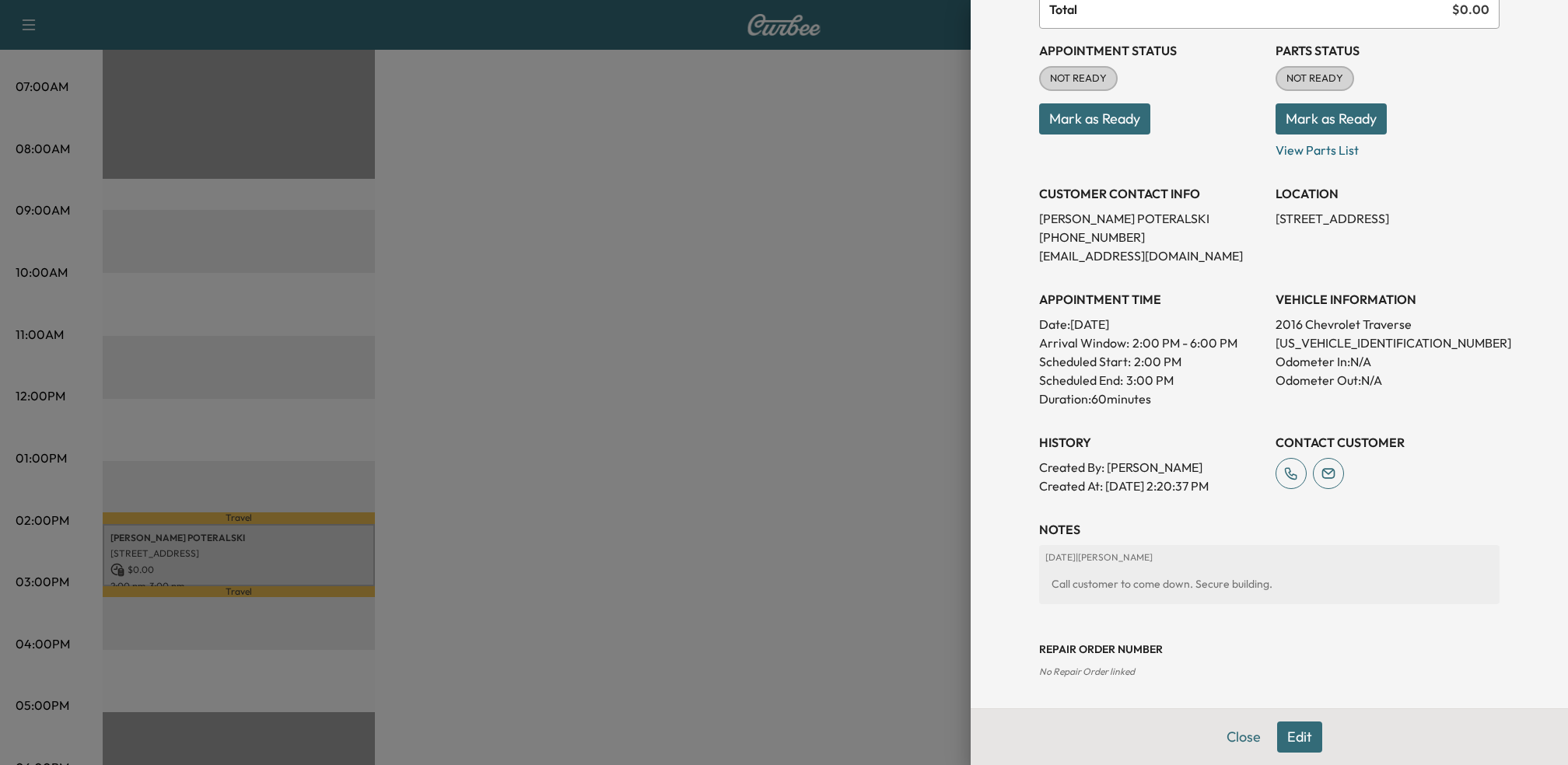
scroll to position [0, 0]
